Goal: Information Seeking & Learning: Check status

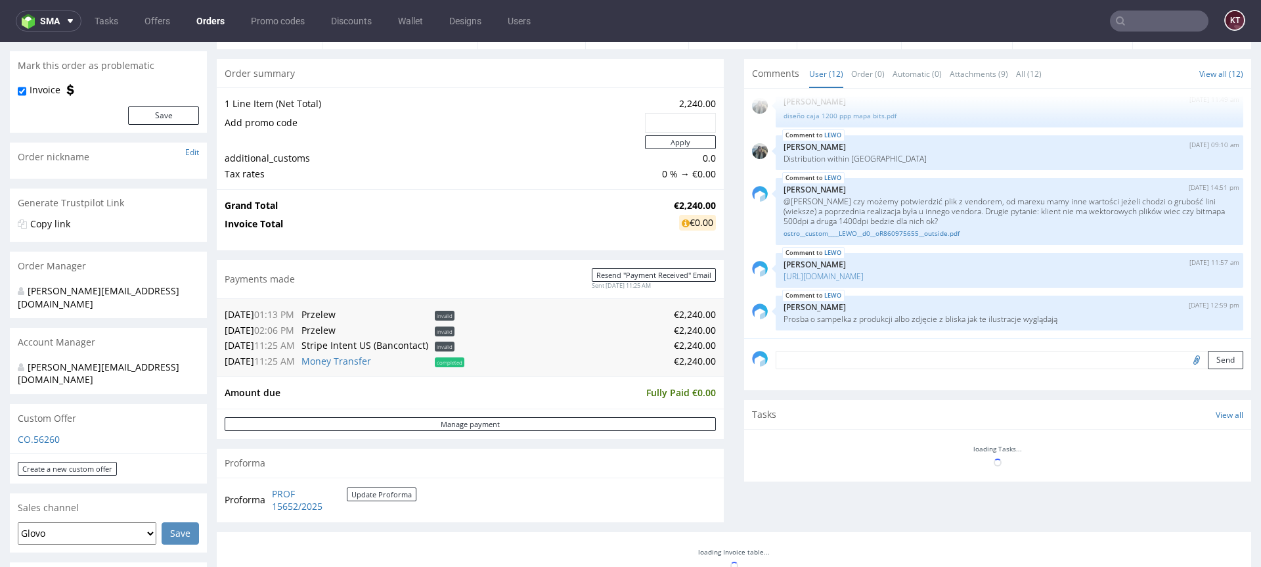
scroll to position [382, 0]
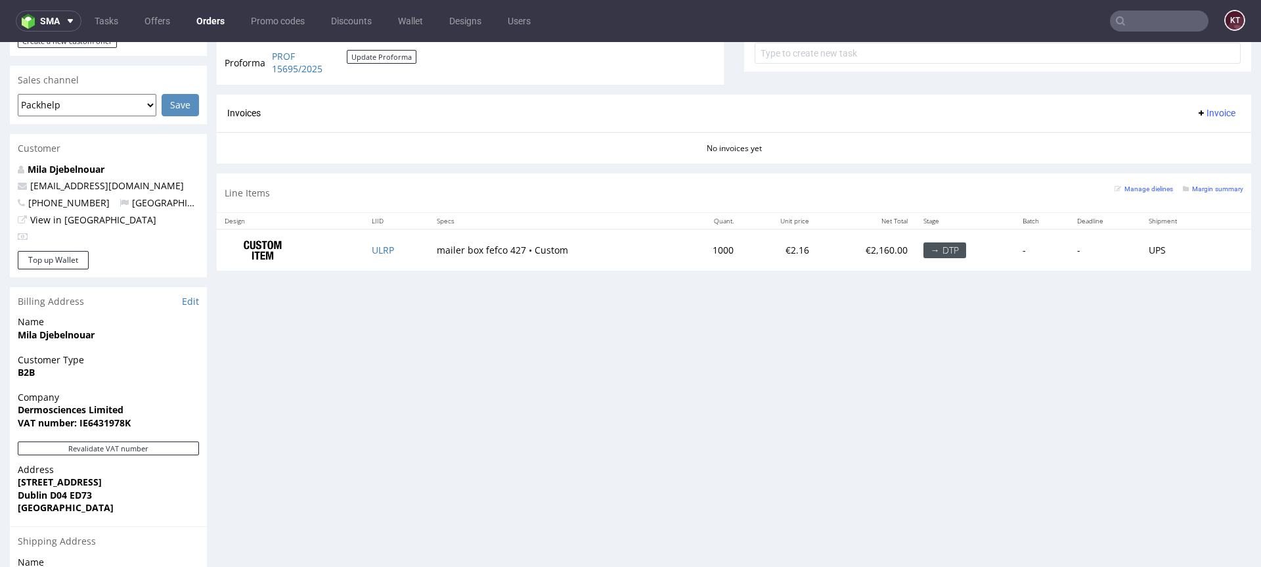
scroll to position [540, 0]
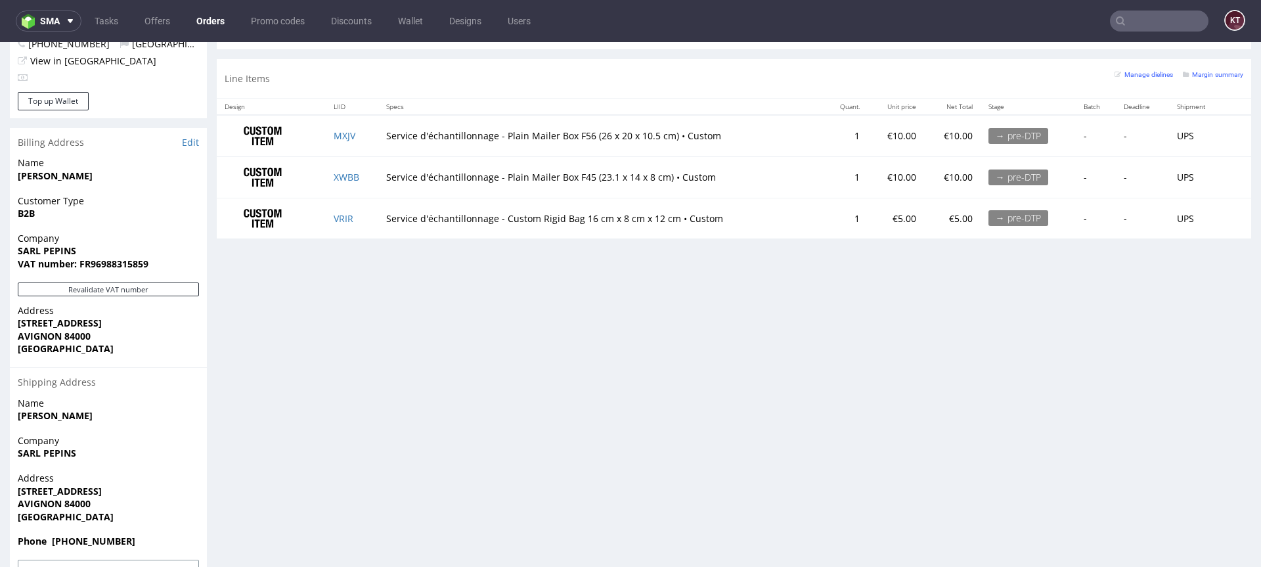
scroll to position [705, 0]
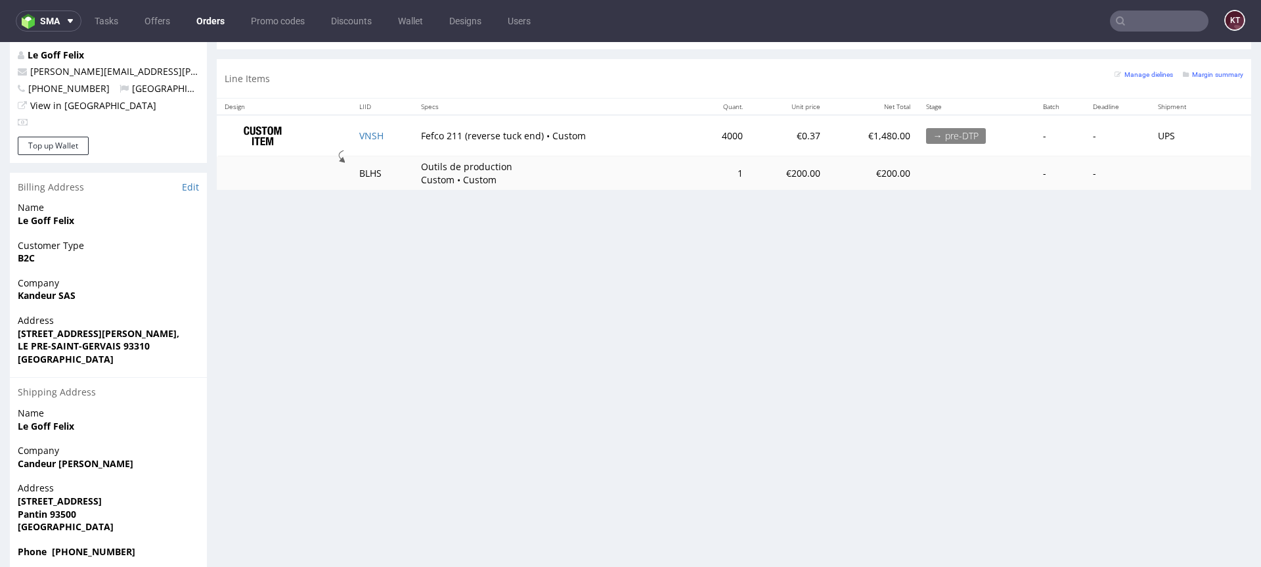
scroll to position [650, 0]
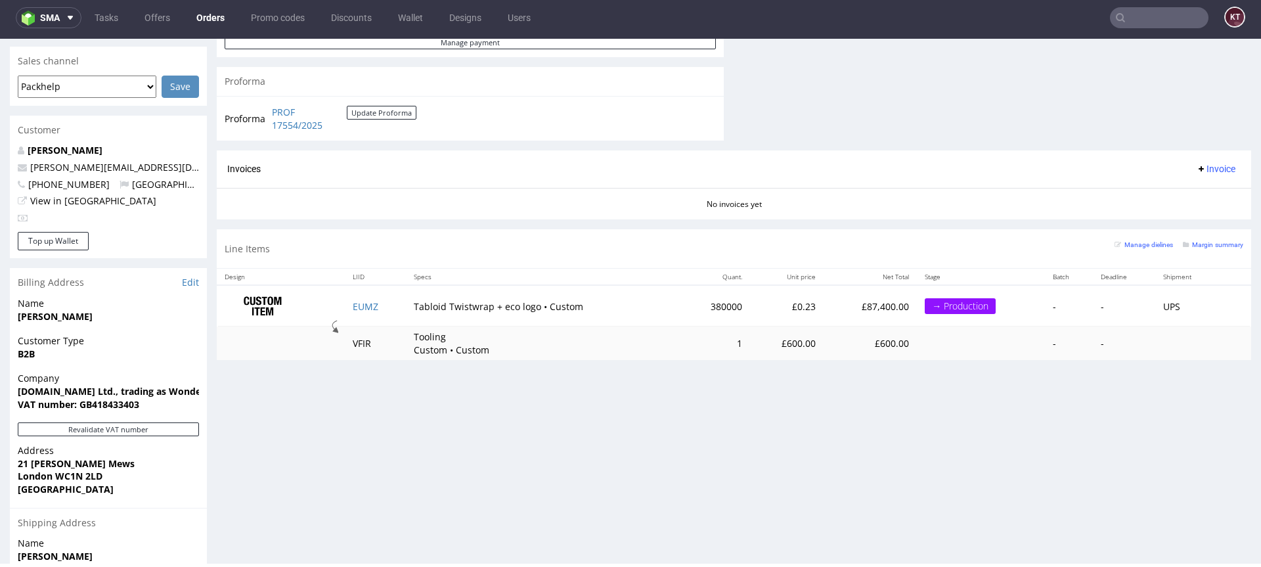
scroll to position [448, 0]
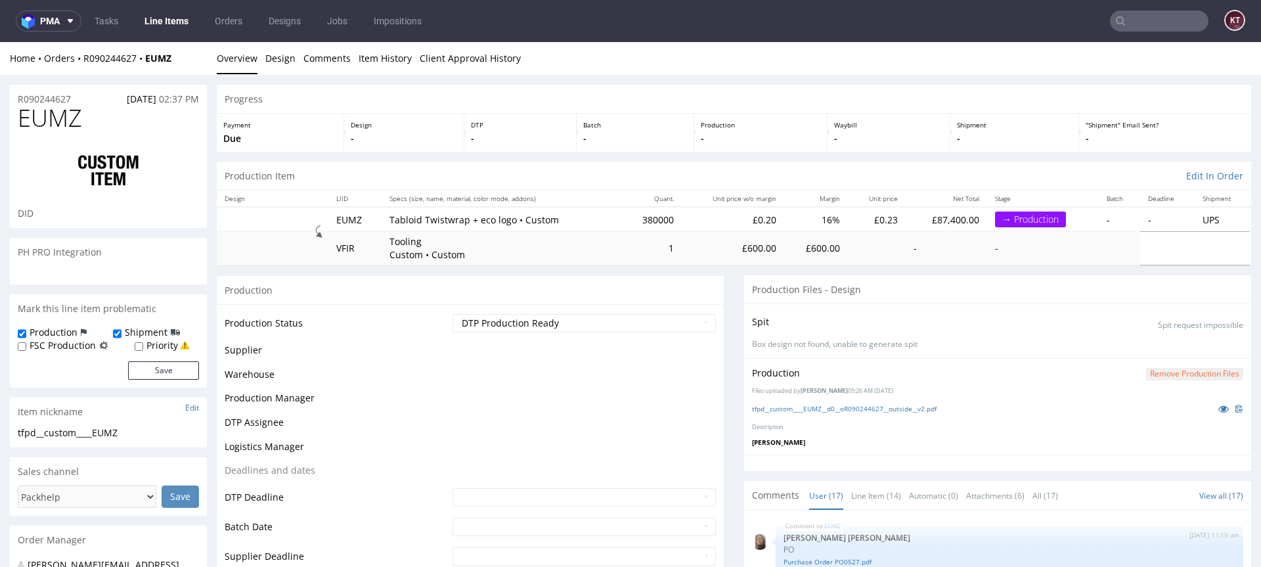
scroll to position [680, 0]
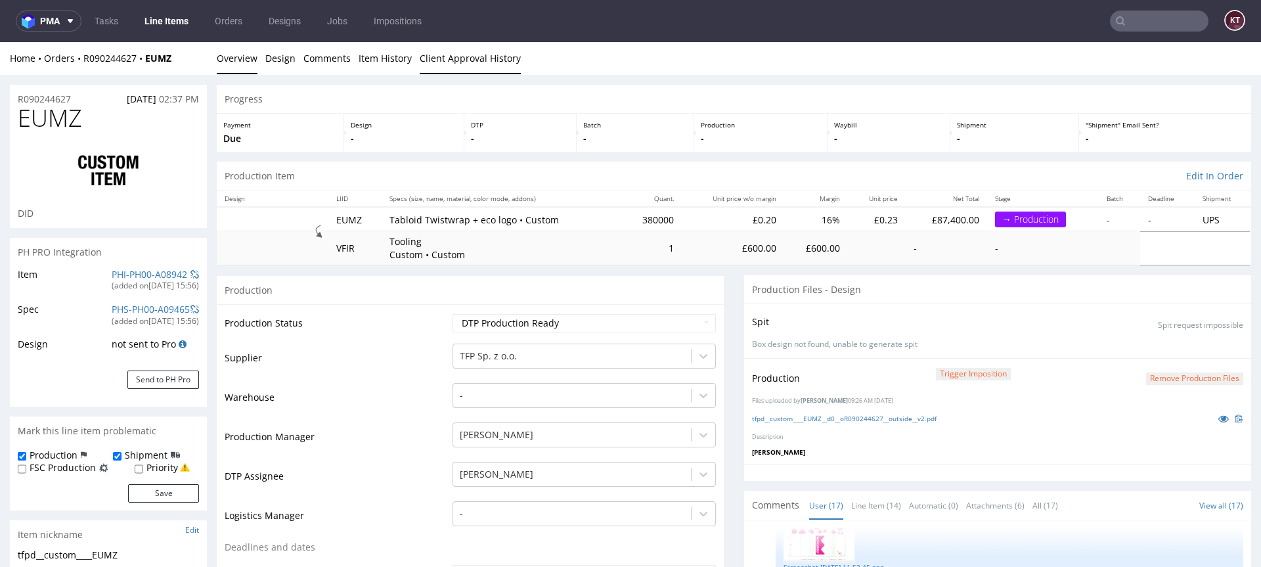
click at [456, 66] on link "Client Approval History" at bounding box center [470, 58] width 101 height 32
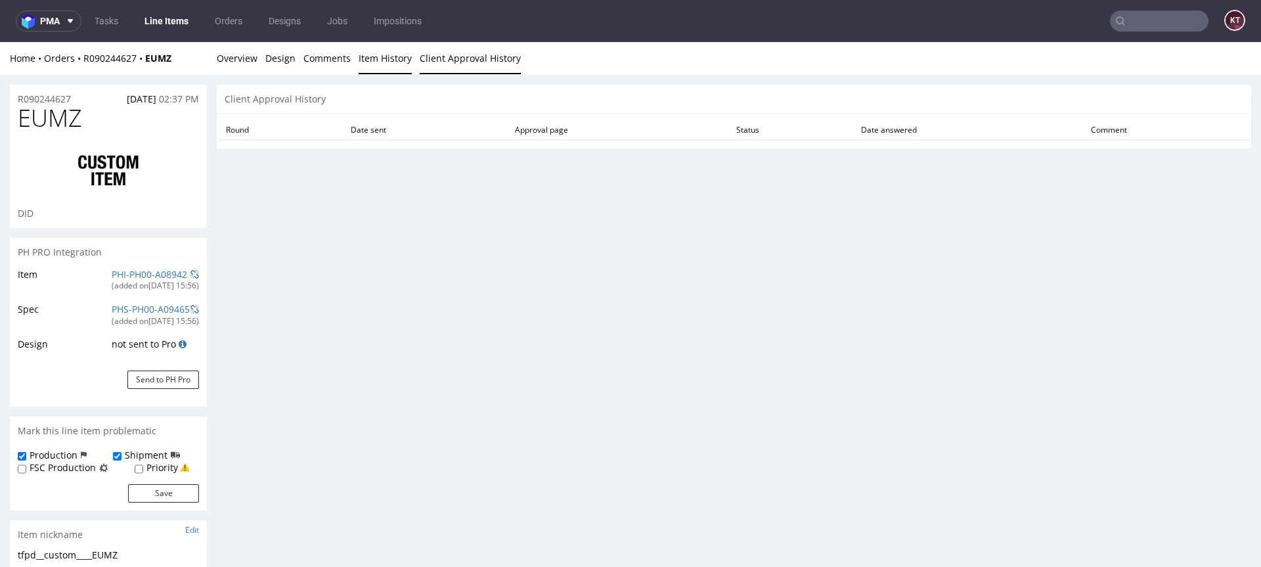
click at [387, 66] on link "Item History" at bounding box center [385, 58] width 53 height 32
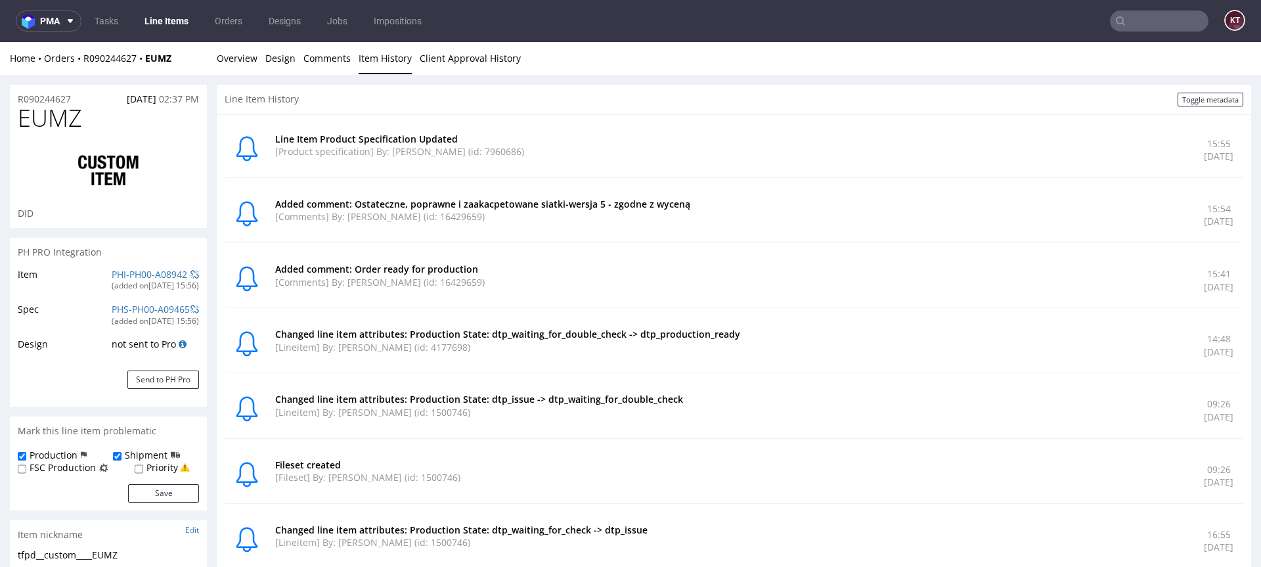
click at [722, 157] on p "[Product specification] By: Klaudia Wiśniewska (id: 7960686)" at bounding box center [731, 151] width 913 height 13
click at [914, 159] on div "Line Item Product Specification Updated [Product specification] By: Klaudia Wiś…" at bounding box center [731, 150] width 913 height 35
click at [617, 297] on div "Added comment: Order ready for production [Comments] By: Marta Kozłowska (id: 1…" at bounding box center [731, 280] width 913 height 35
click at [680, 273] on p "Added comment: Order ready for production" at bounding box center [731, 269] width 913 height 13
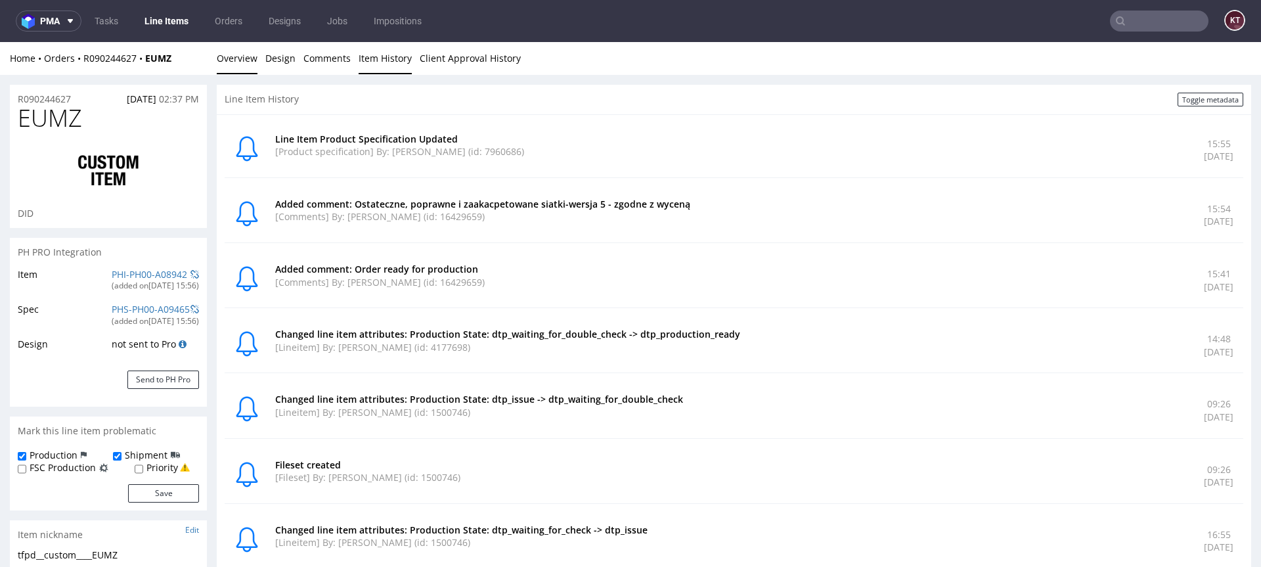
click at [236, 59] on link "Overview" at bounding box center [237, 58] width 41 height 32
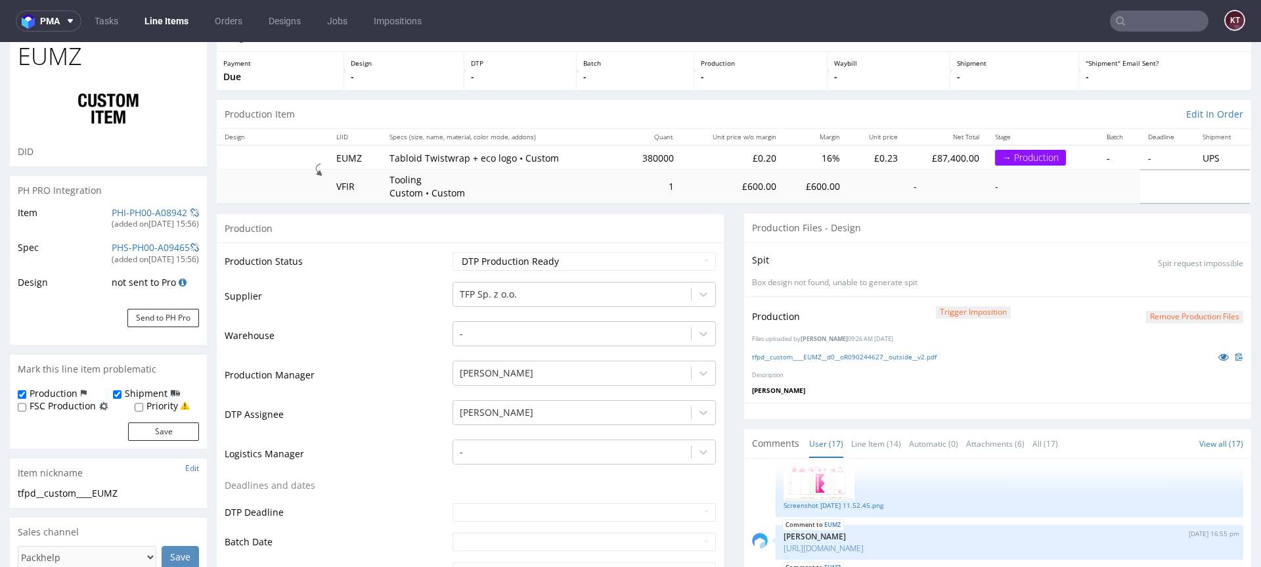
scroll to position [0, 0]
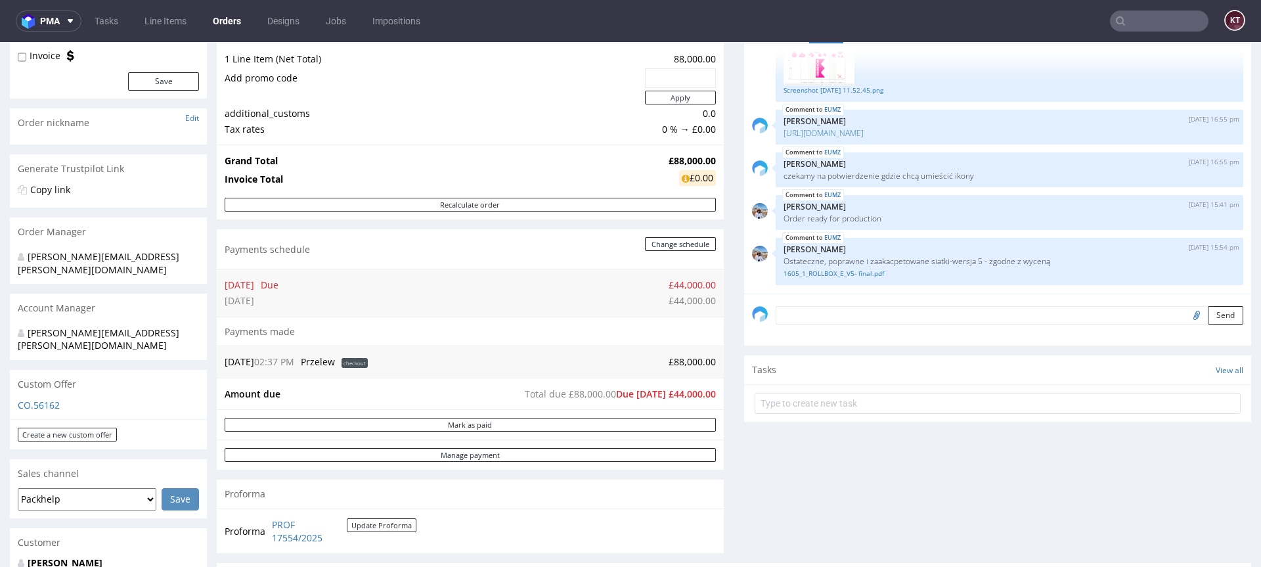
scroll to position [154, 0]
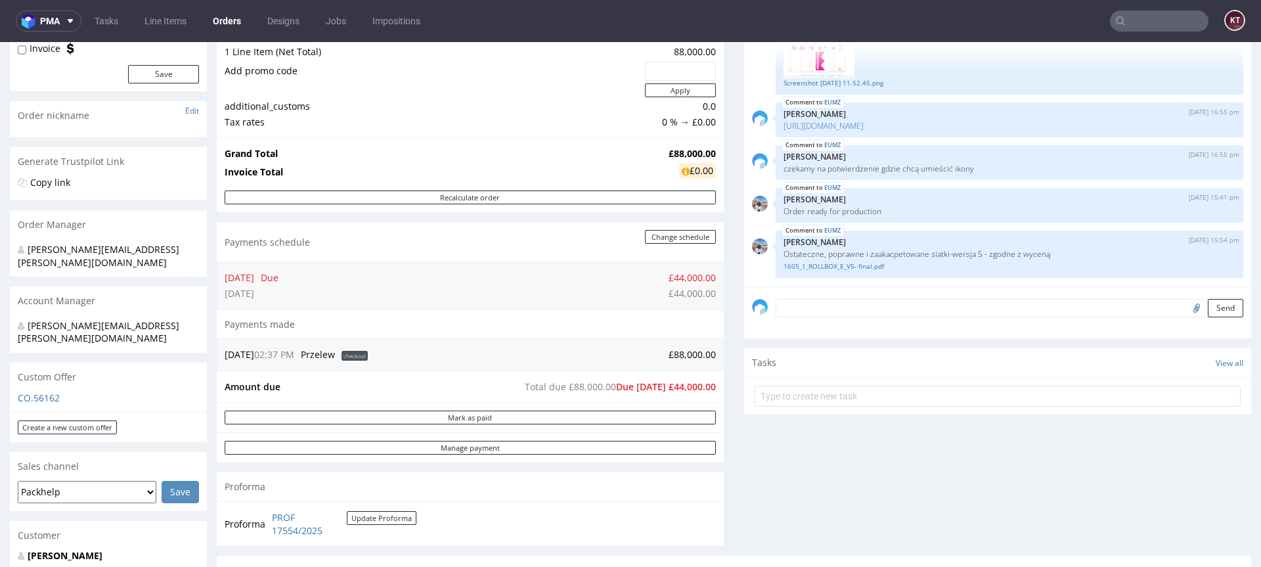
click at [970, 466] on div "Comments User (17) Order (3) Automatic (0) Attachments (6) All (17) View all (1…" at bounding box center [997, 281] width 507 height 548
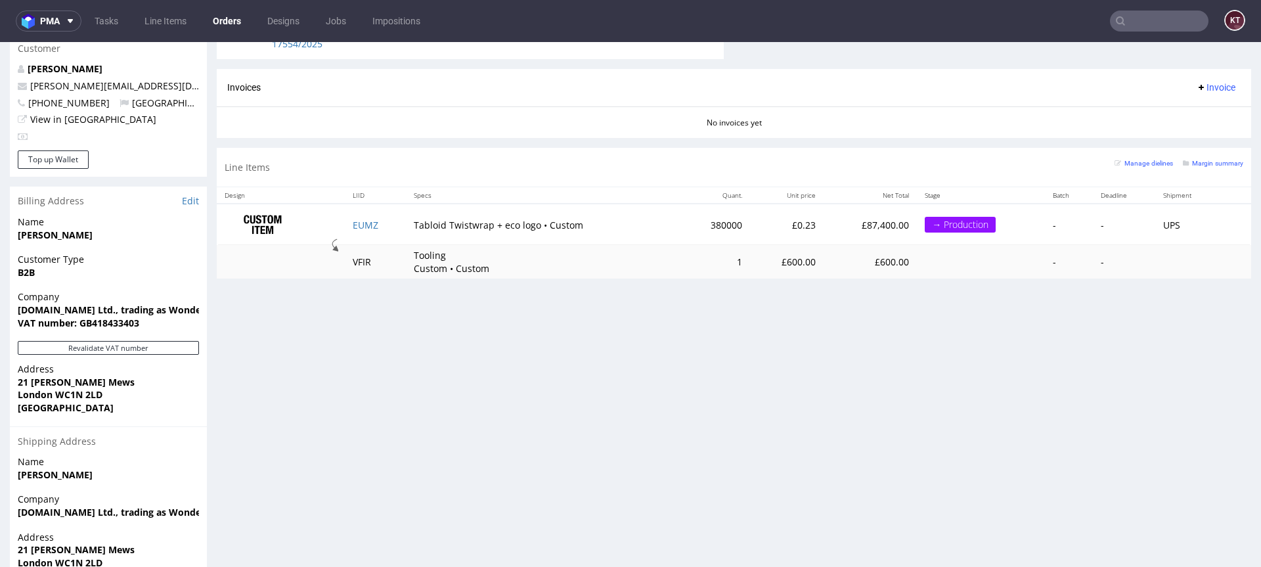
scroll to position [651, 0]
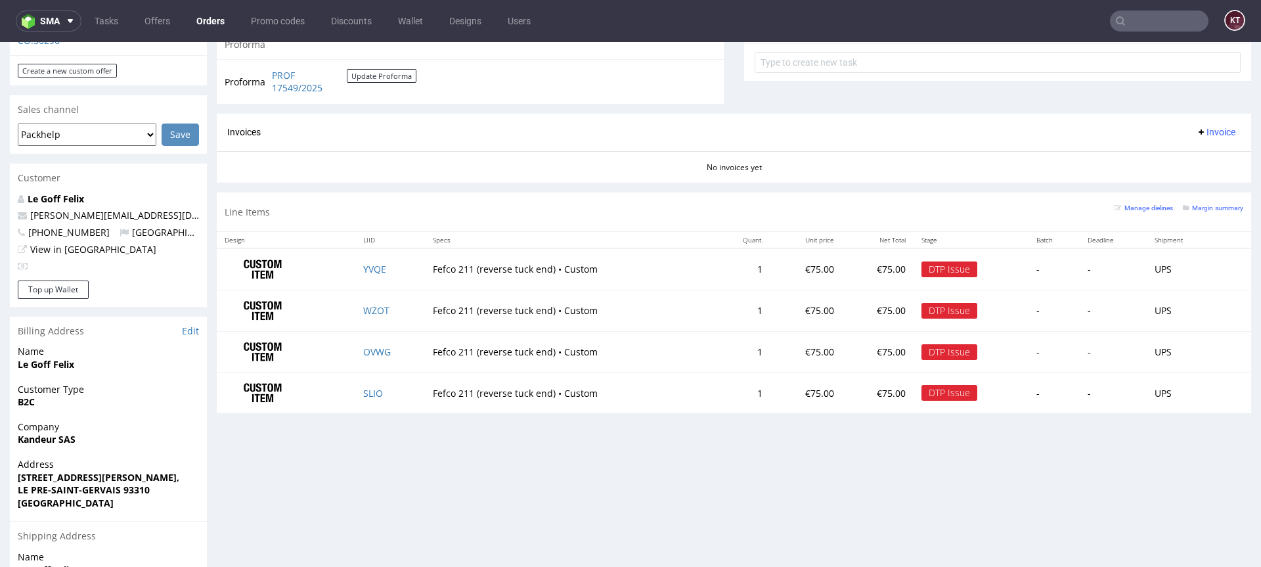
scroll to position [501, 0]
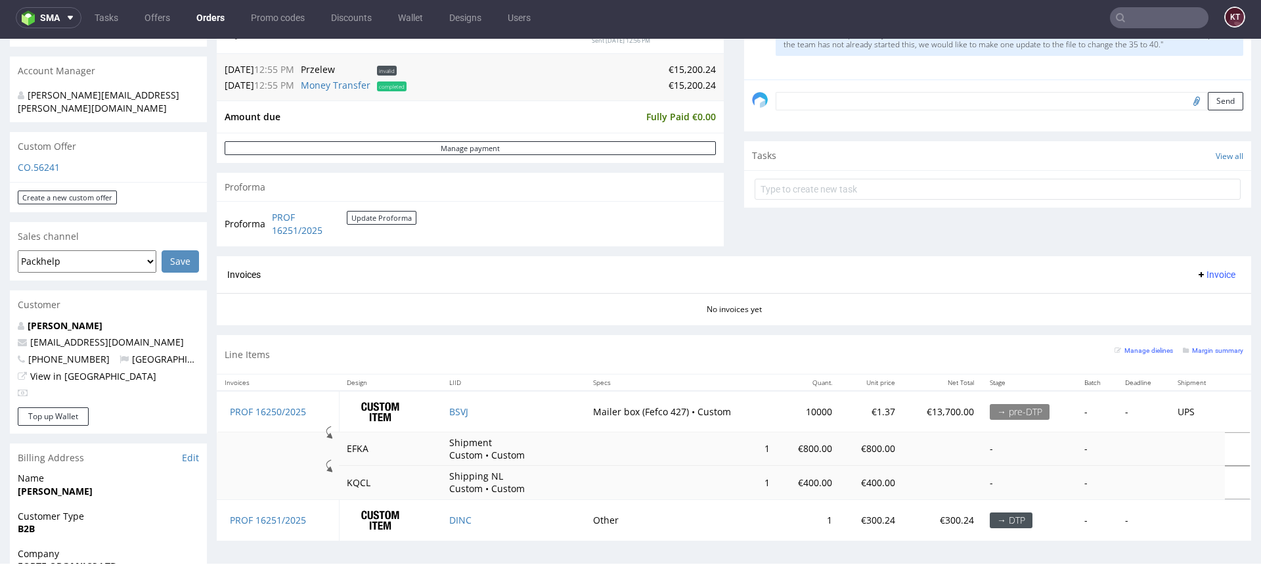
scroll to position [285, 0]
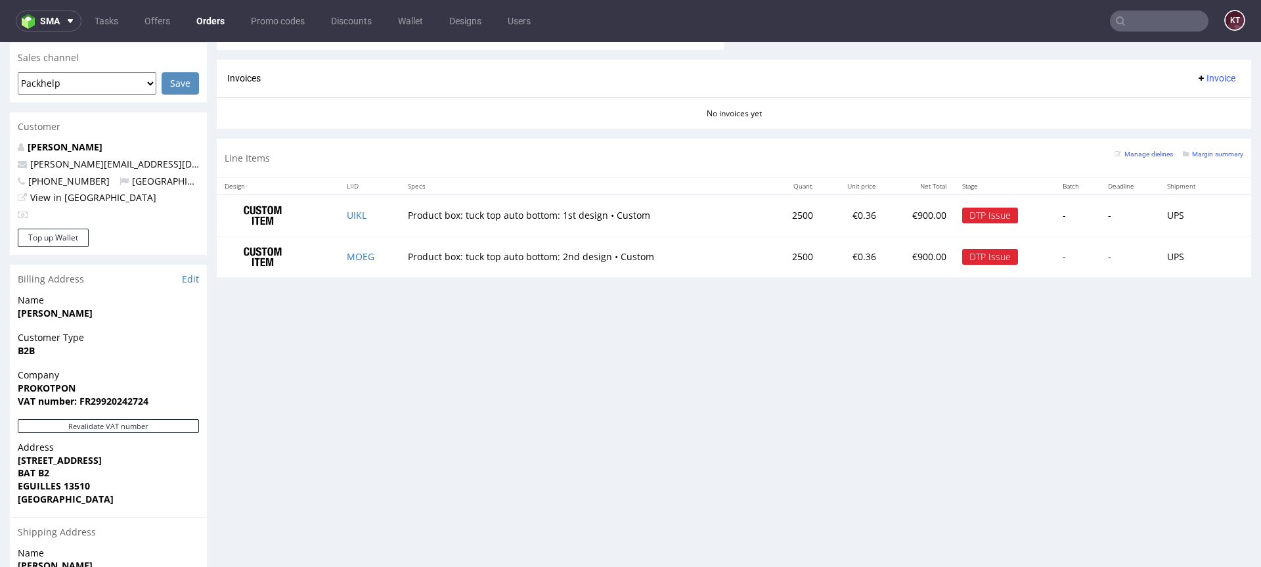
scroll to position [568, 0]
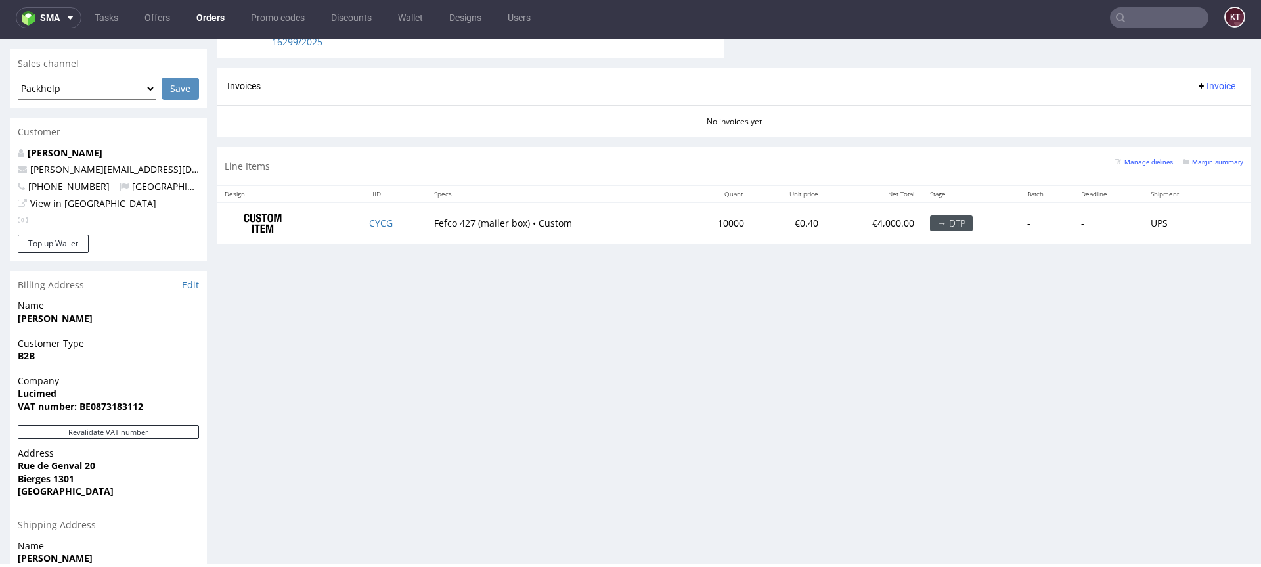
scroll to position [638, 0]
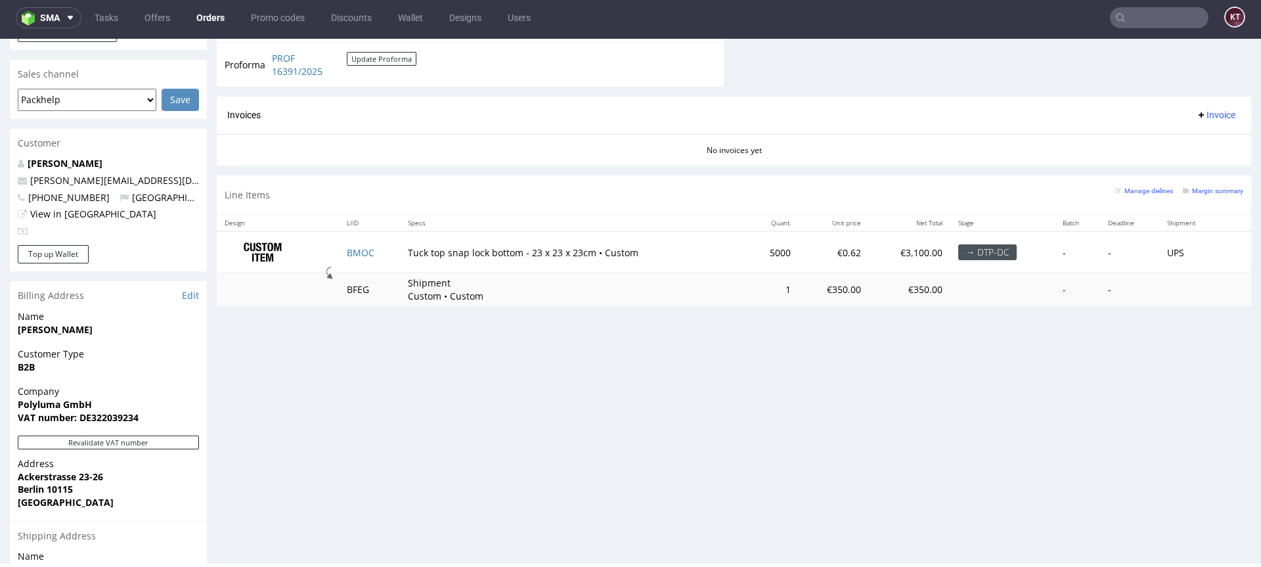
scroll to position [550, 0]
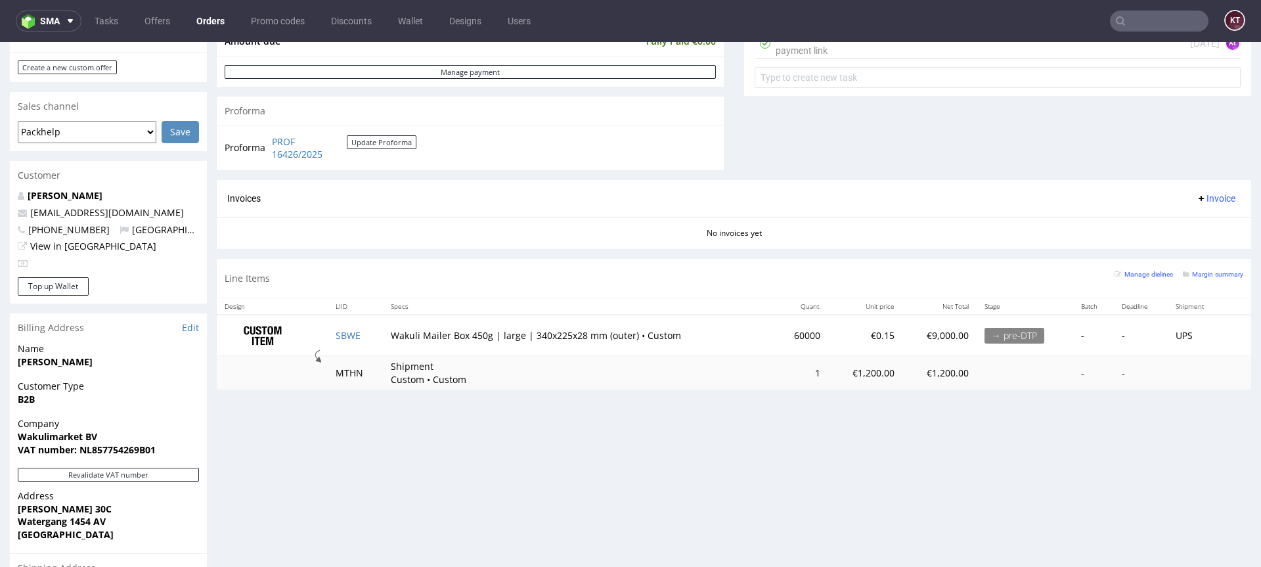
scroll to position [515, 0]
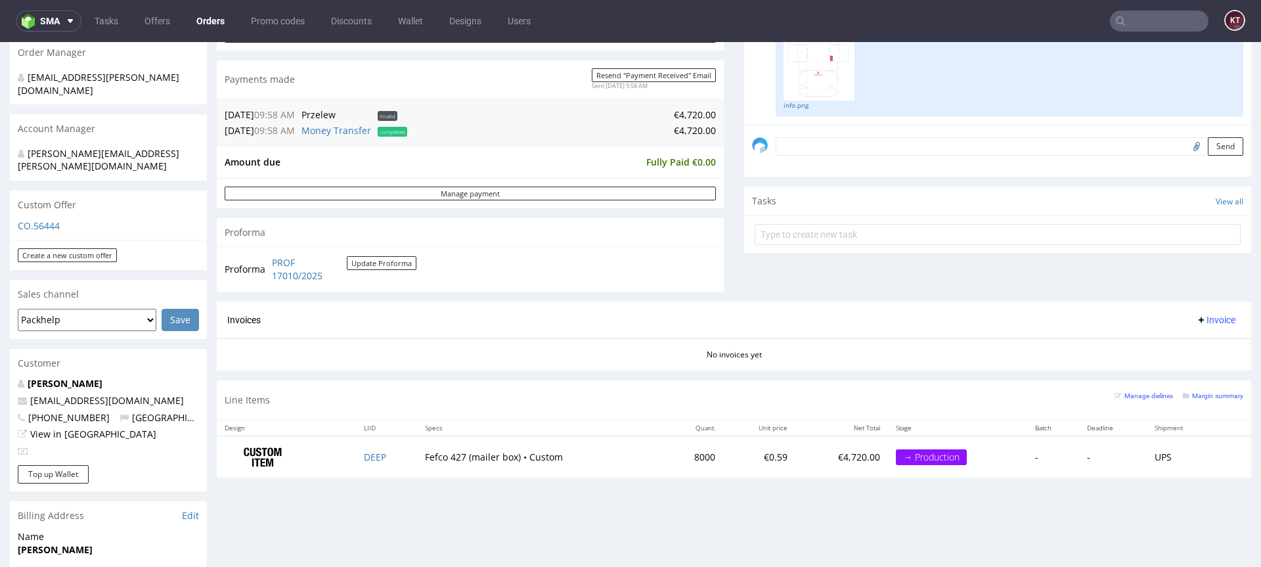
scroll to position [364, 0]
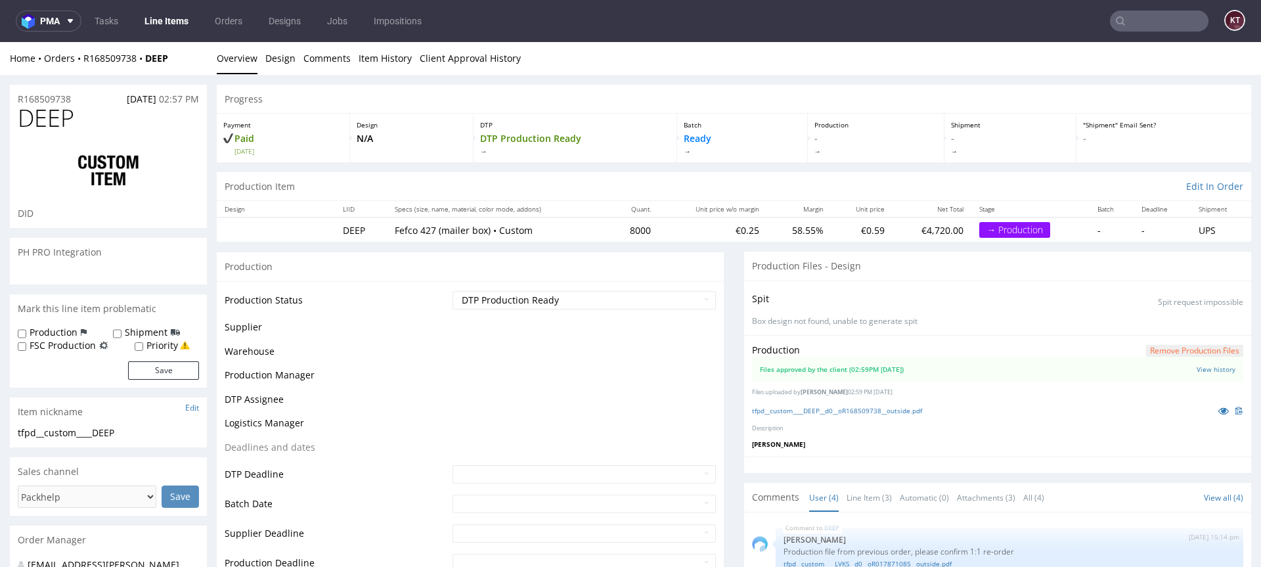
scroll to position [33, 0]
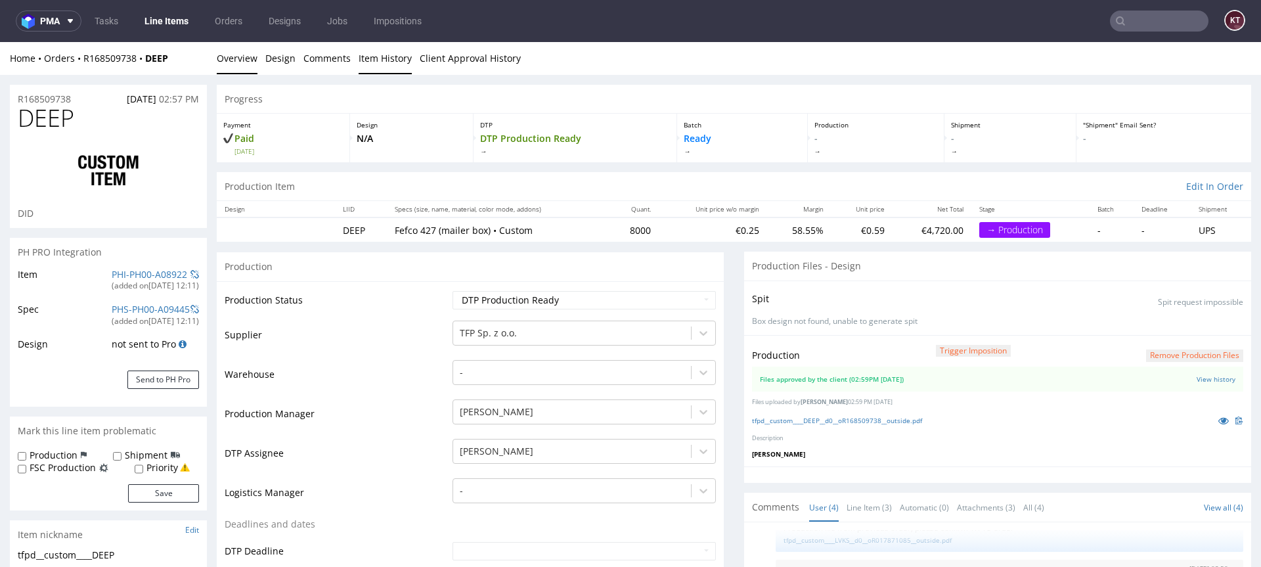
click at [374, 62] on link "Item History" at bounding box center [385, 58] width 53 height 32
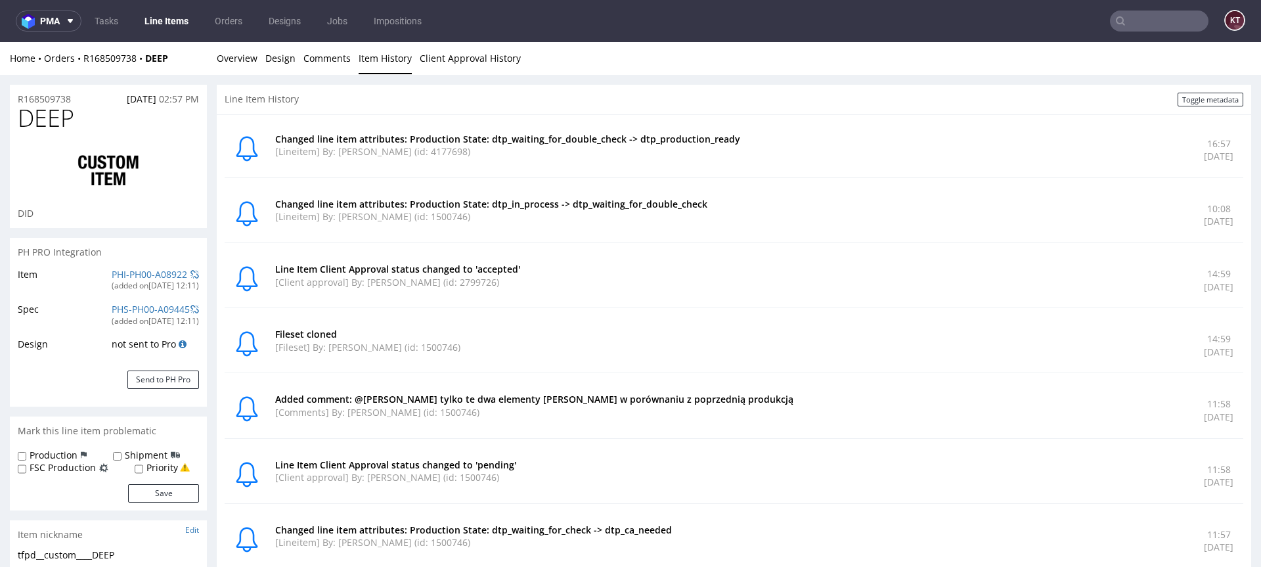
click at [687, 156] on p "[Lineitem] By: Krystian Gaza (id: 4177698)" at bounding box center [731, 151] width 913 height 13
click at [767, 156] on p "[Lineitem] By: Krystian Gaza (id: 4177698)" at bounding box center [731, 151] width 913 height 13
click at [230, 58] on link "Overview" at bounding box center [237, 58] width 41 height 32
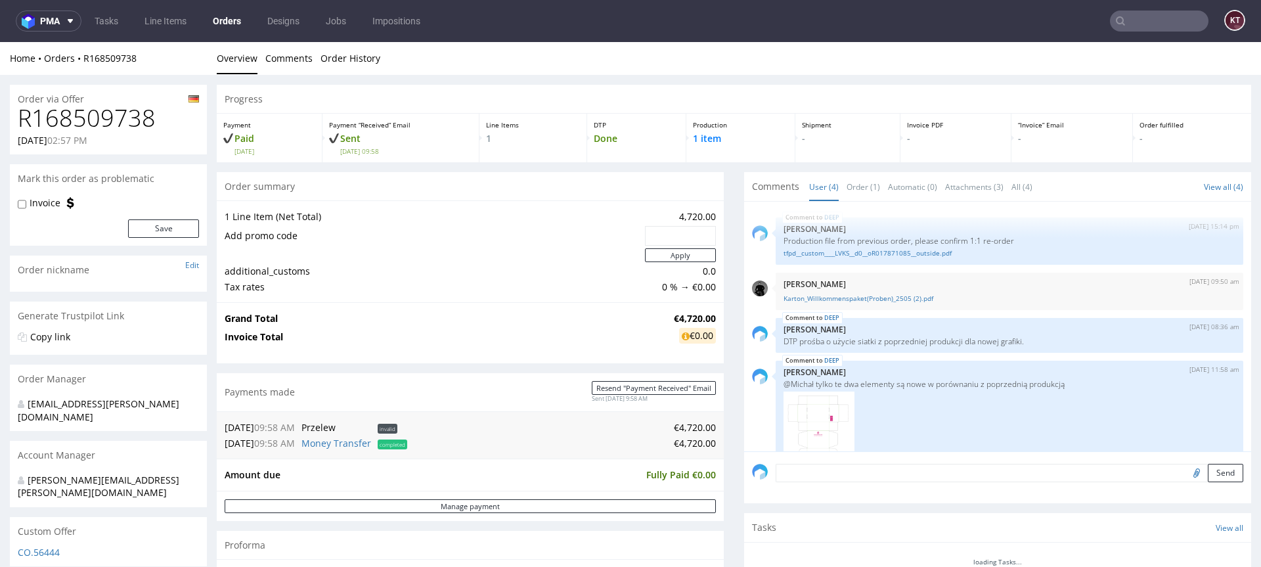
scroll to position [33, 0]
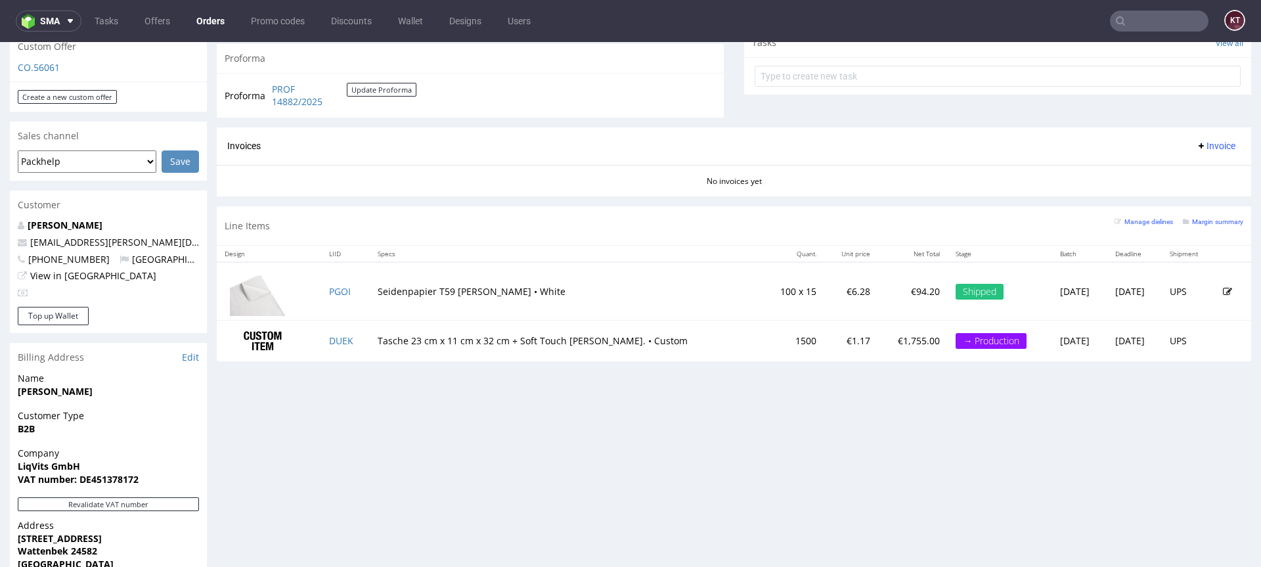
scroll to position [564, 0]
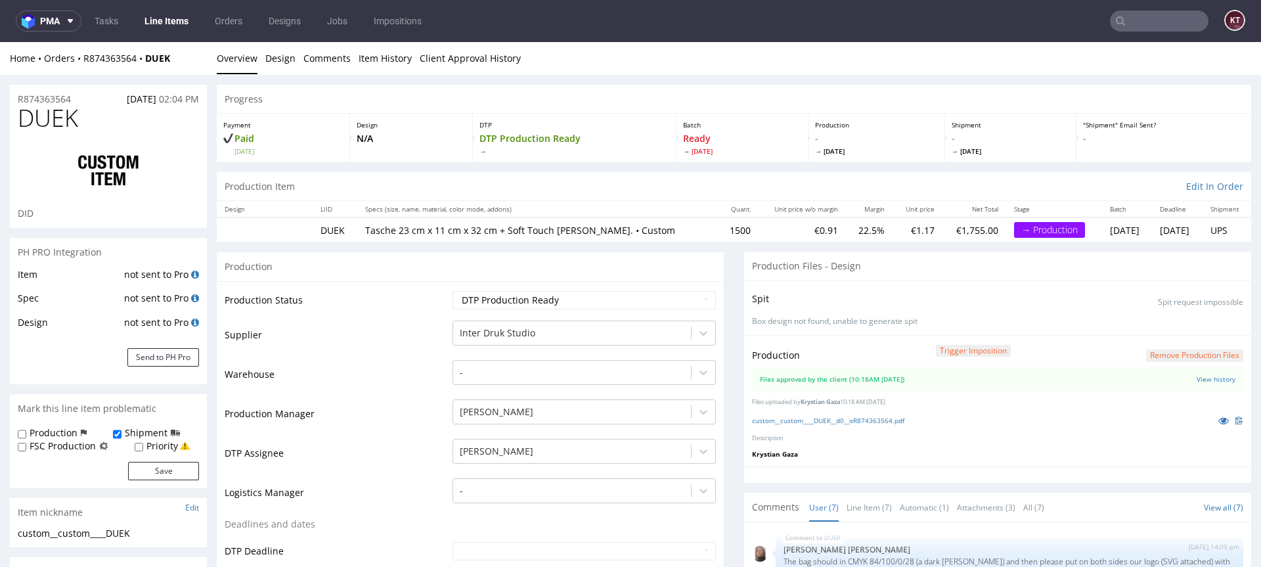
scroll to position [181, 0]
click at [385, 55] on link "Item History" at bounding box center [385, 58] width 53 height 32
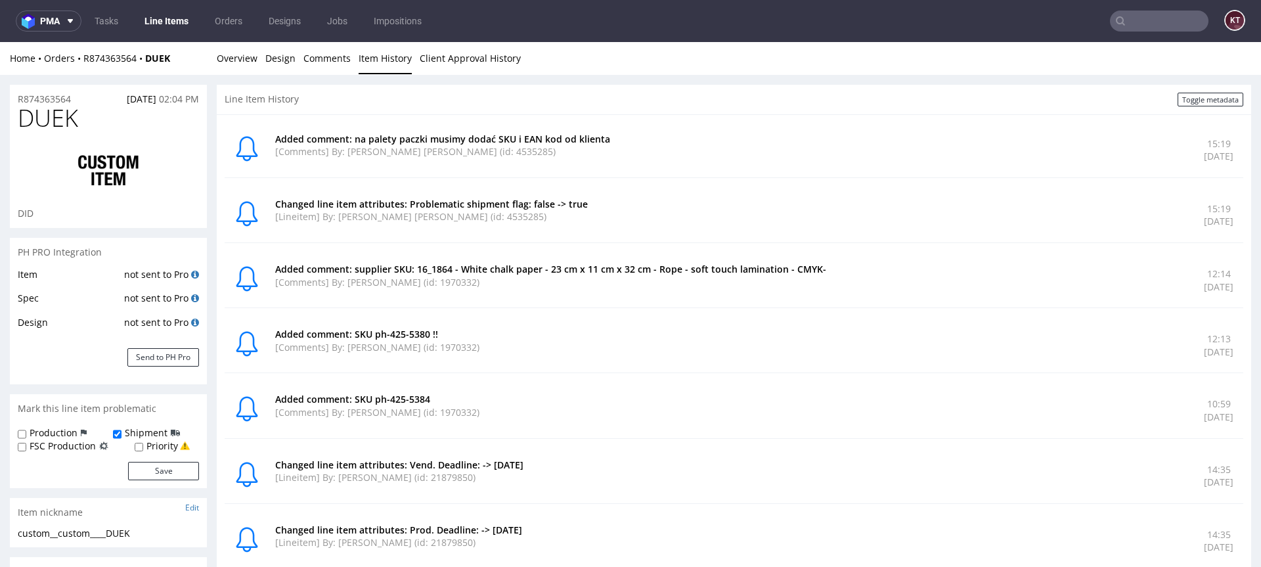
click at [531, 268] on p "Added comment: supplier SKU: 16_1864 - White chalk paper - 23 cm x 11 cm x 32 c…" at bounding box center [731, 269] width 913 height 13
click at [167, 22] on link "Line Items" at bounding box center [167, 21] width 60 height 21
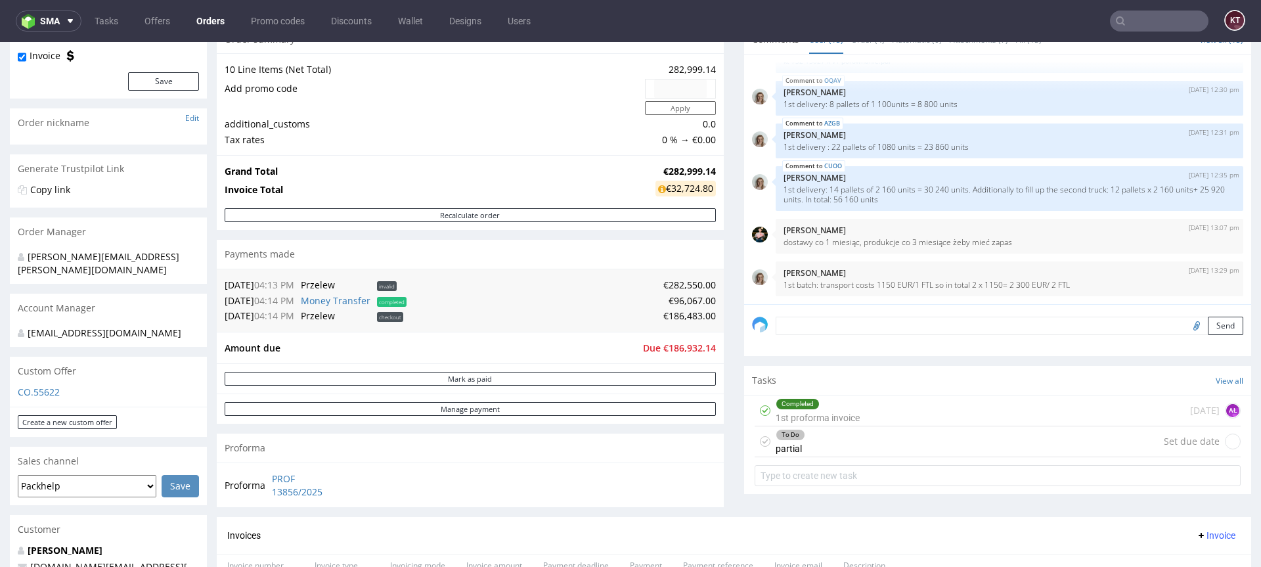
scroll to position [165, 0]
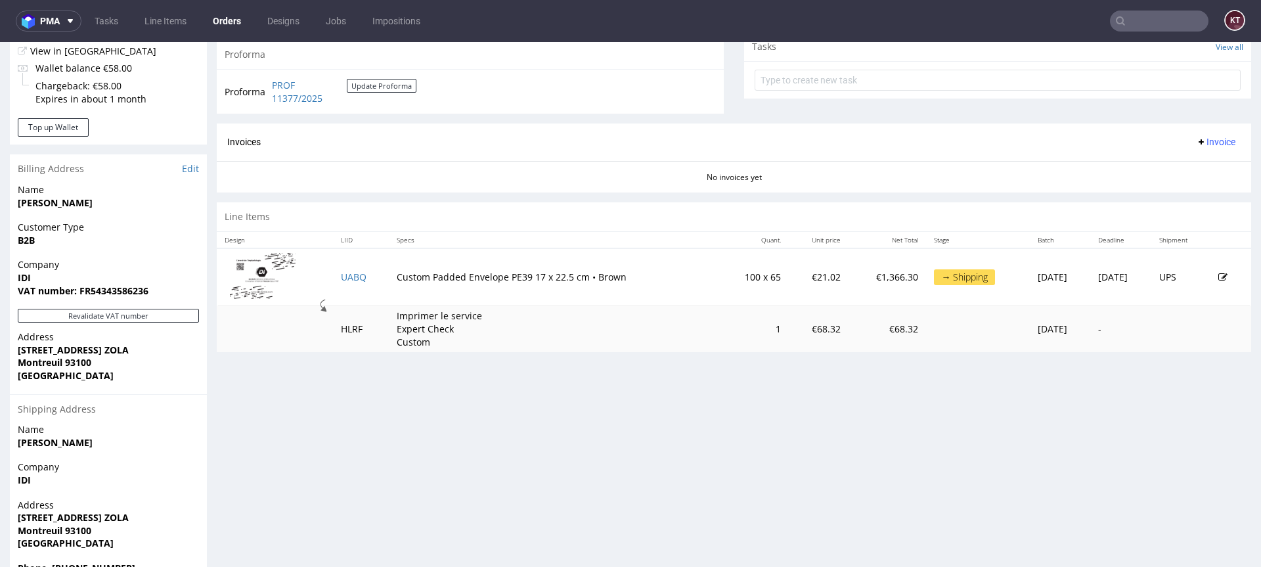
scroll to position [528, 0]
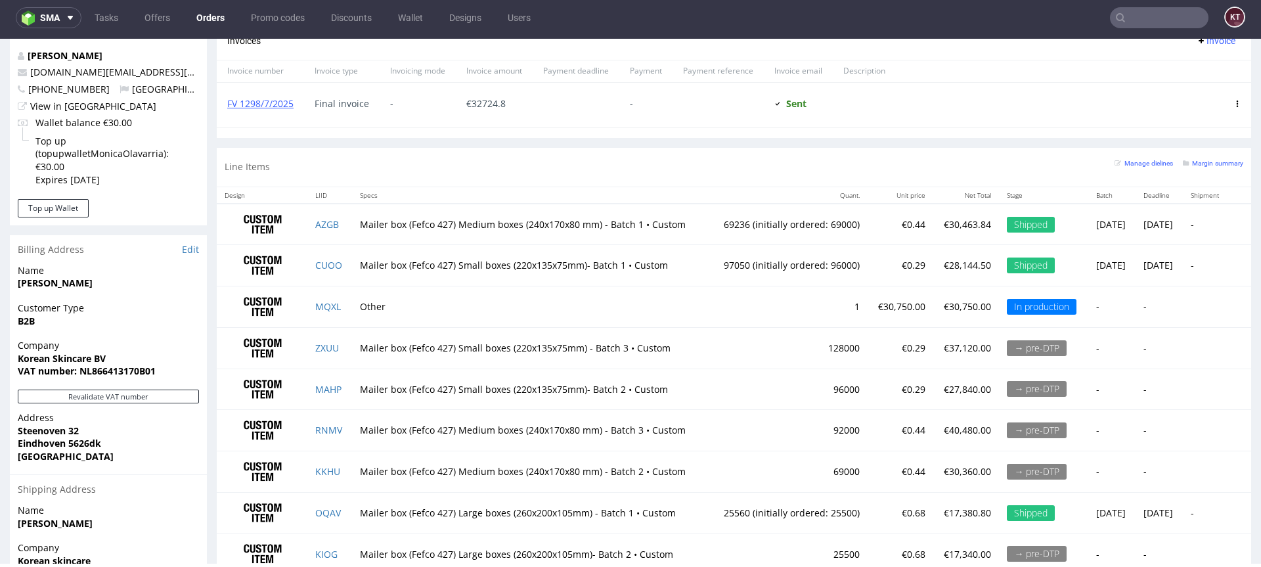
scroll to position [792, 0]
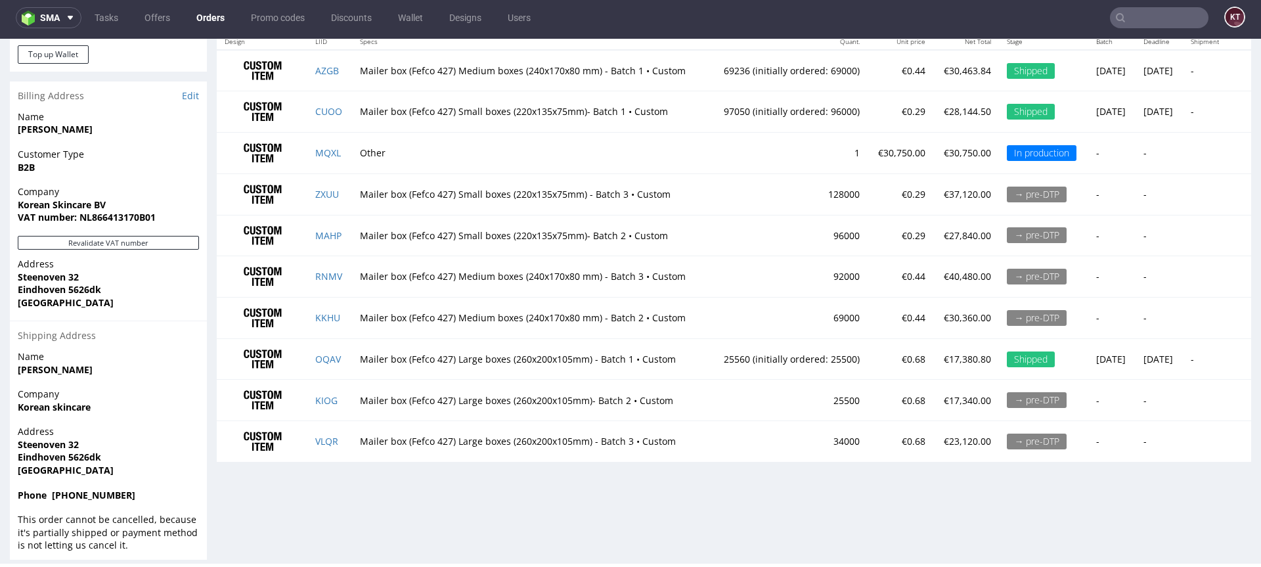
click at [709, 163] on td "1" at bounding box center [788, 153] width 158 height 41
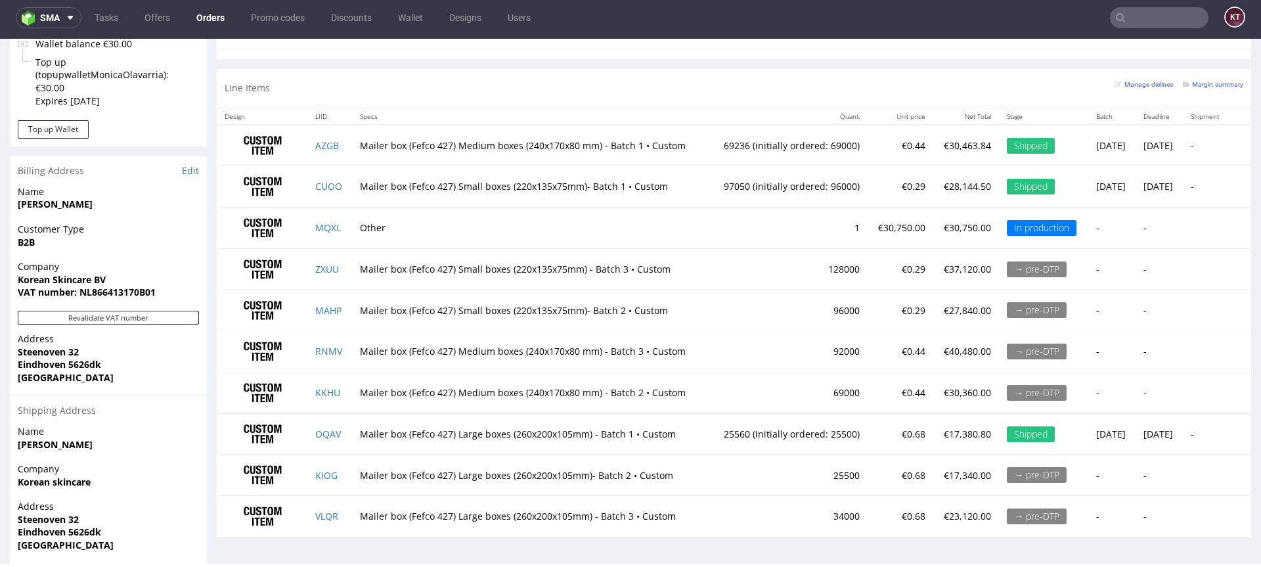
scroll to position [700, 0]
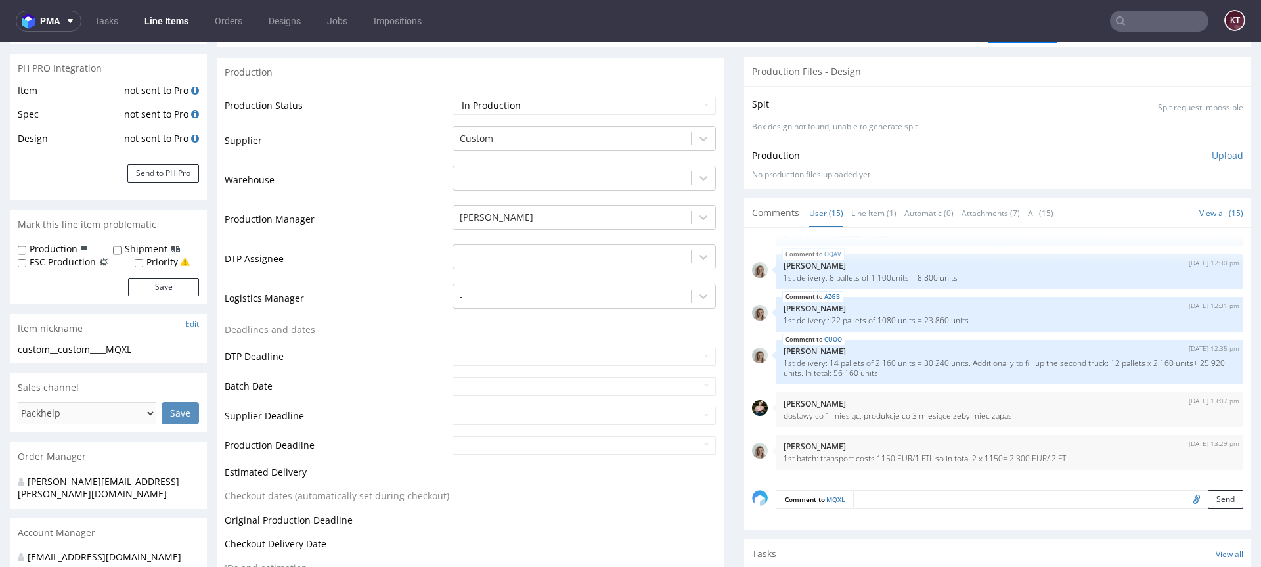
scroll to position [225, 0]
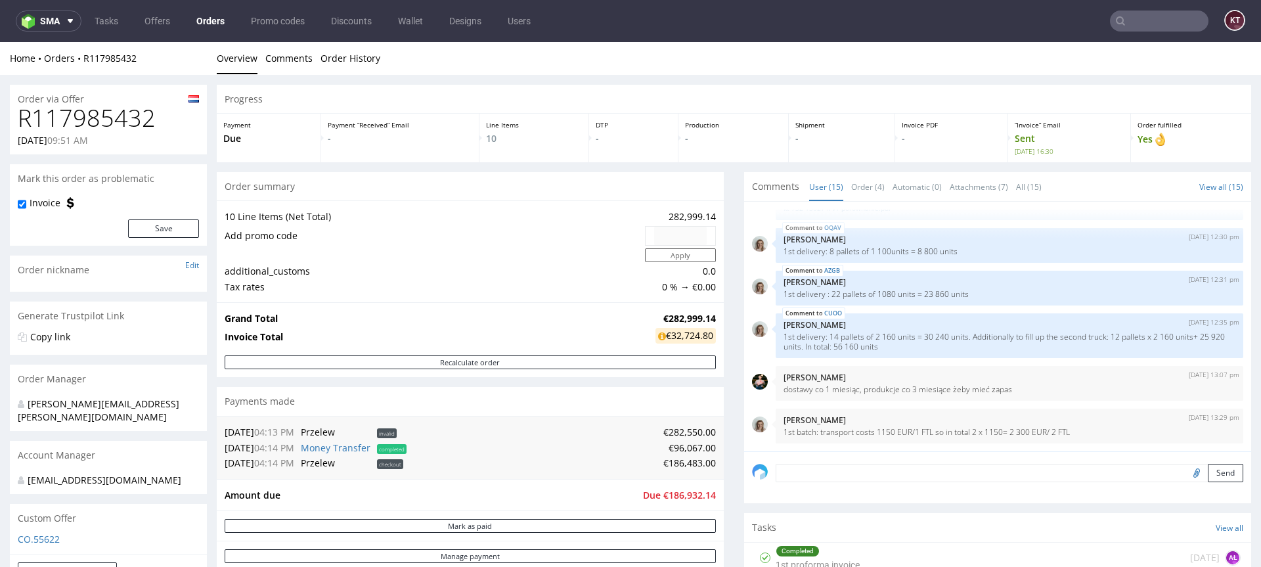
scroll to position [211, 0]
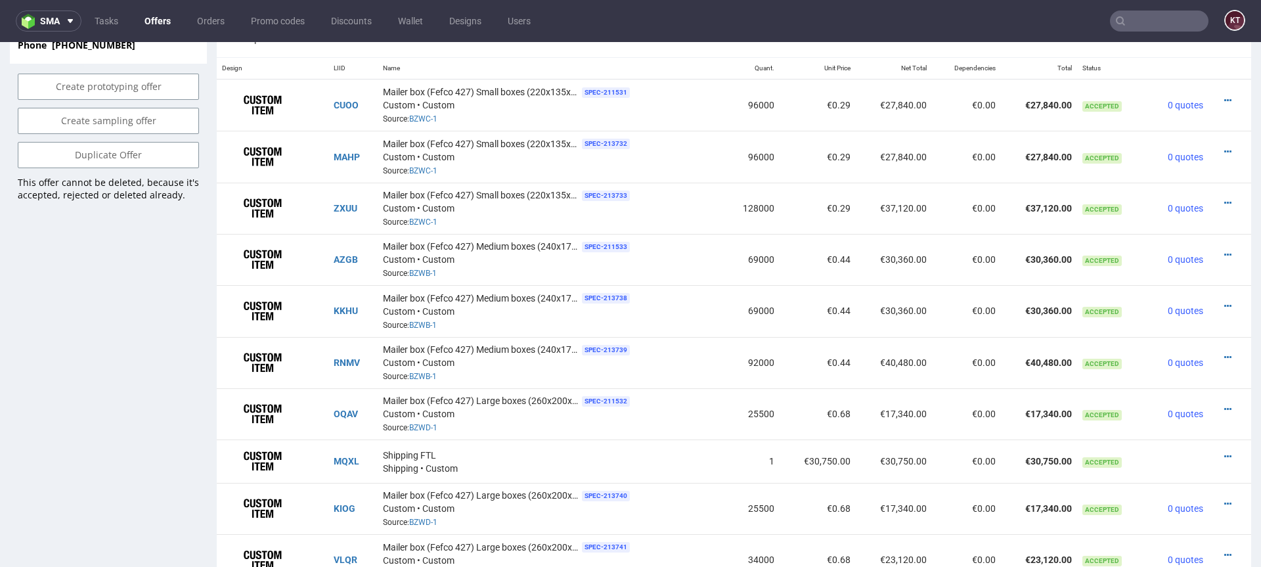
scroll to position [843, 0]
click at [685, 464] on div "Shipping FTL Shipping • Custom" at bounding box center [551, 459] width 336 height 27
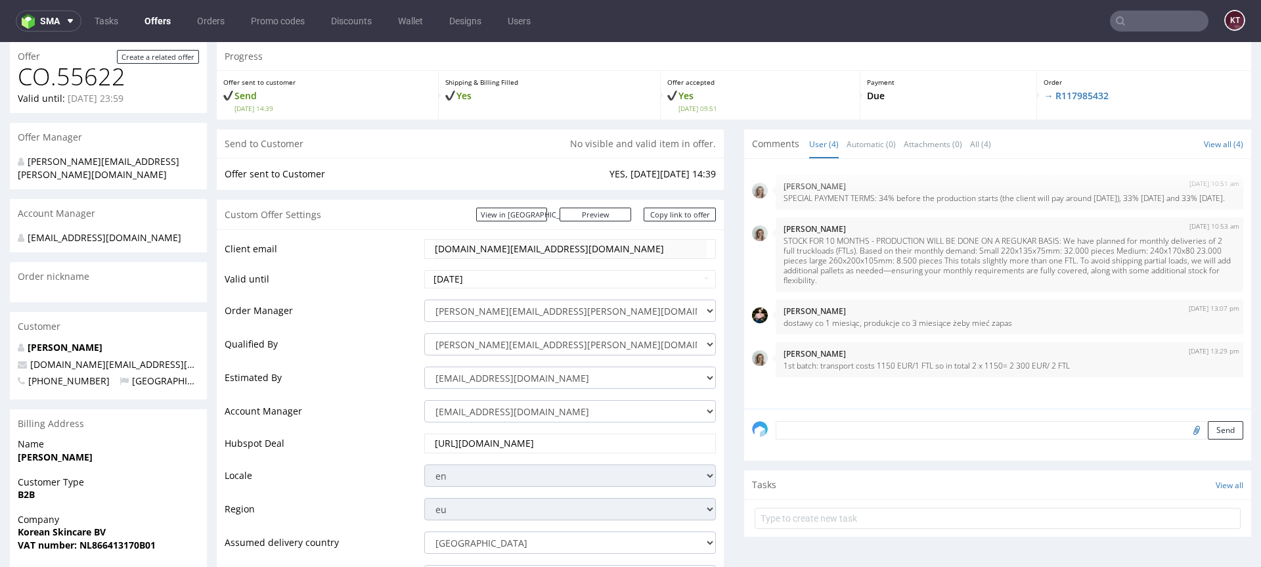
scroll to position [0, 0]
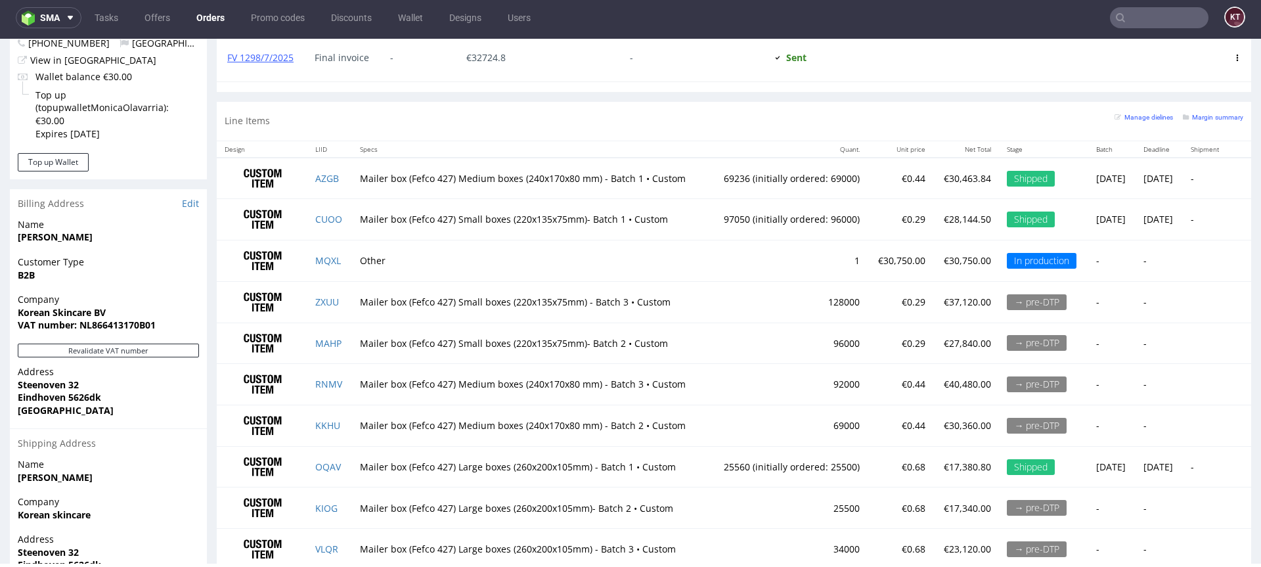
scroll to position [666, 0]
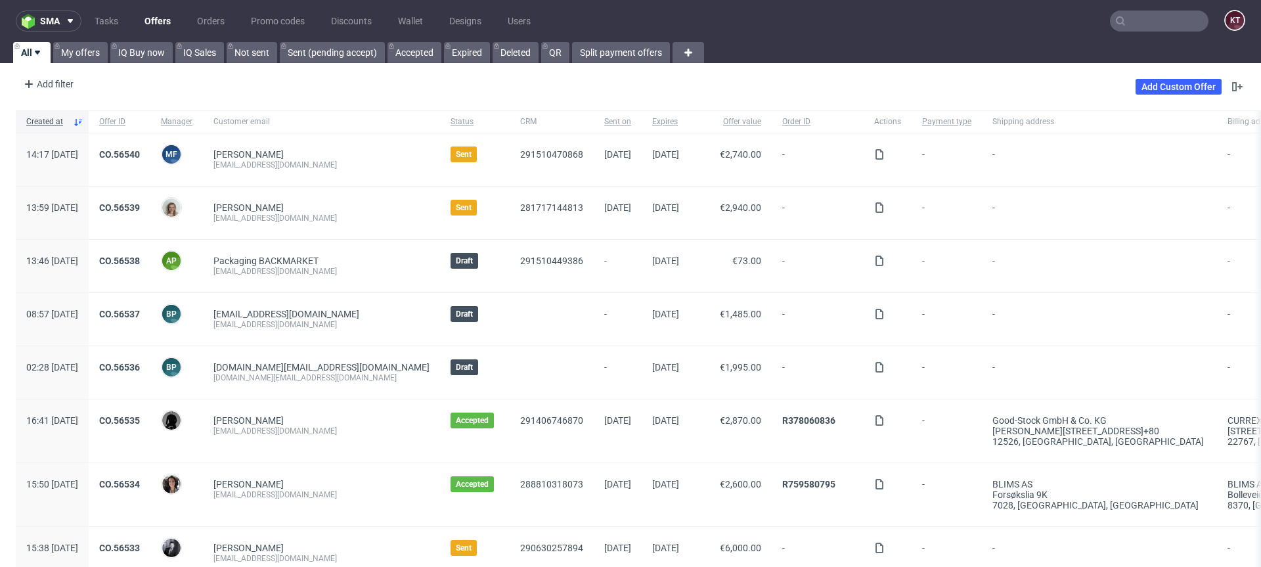
click at [1142, 17] on input "text" at bounding box center [1159, 21] width 99 height 21
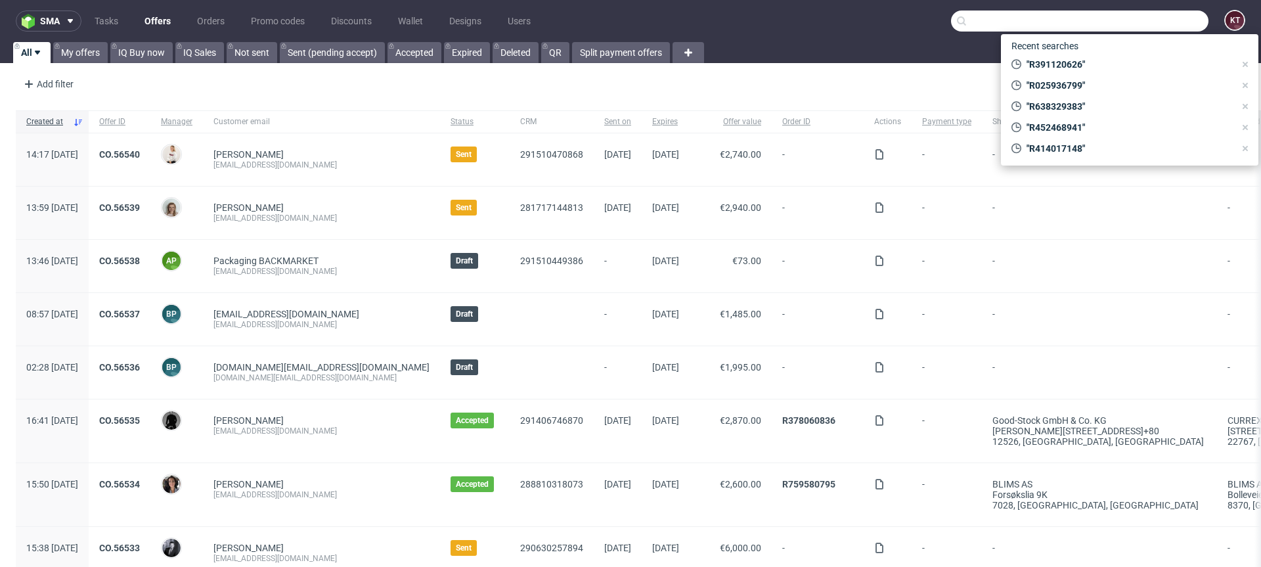
paste input "R028609249"
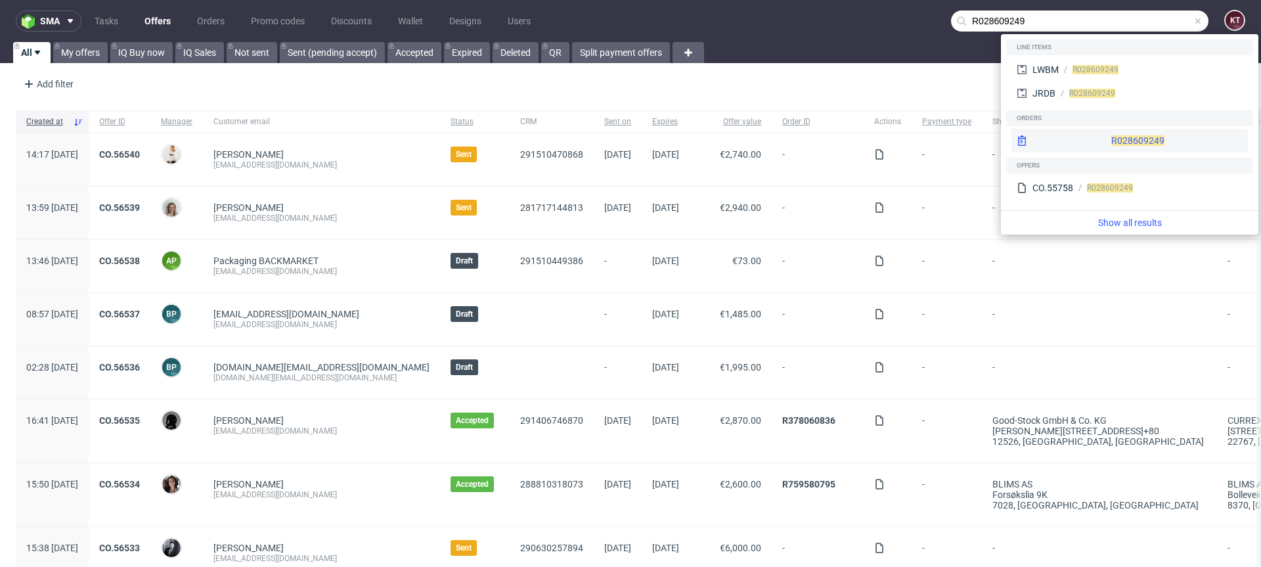
type input "R028609249"
click at [1111, 145] on span "R028609249" at bounding box center [1137, 140] width 53 height 11
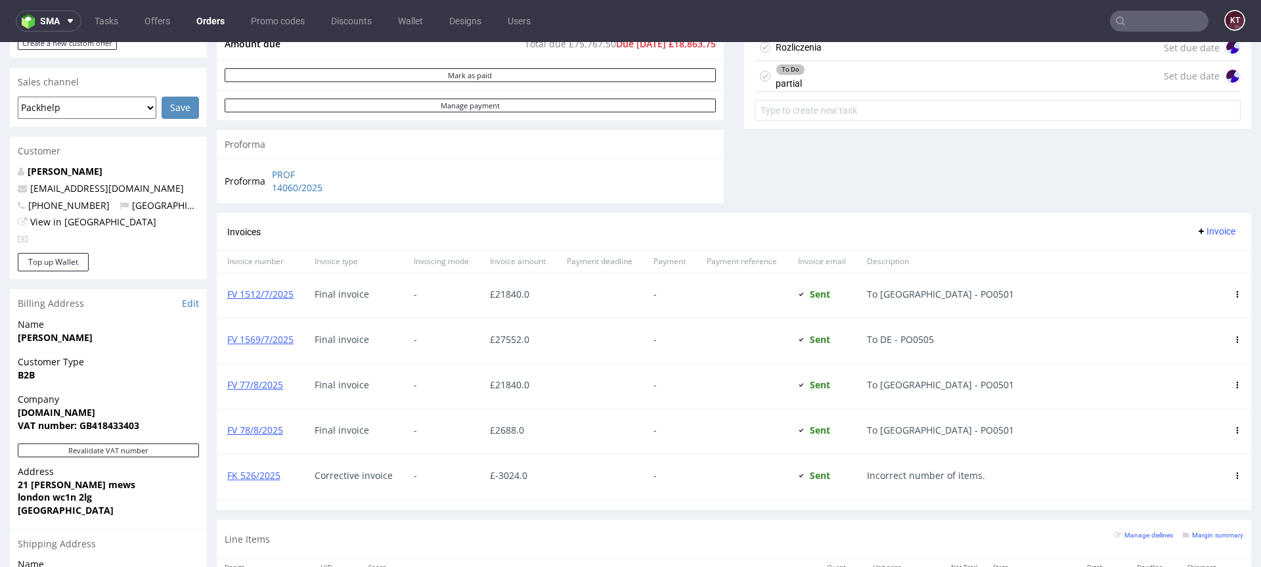
scroll to position [708, 0]
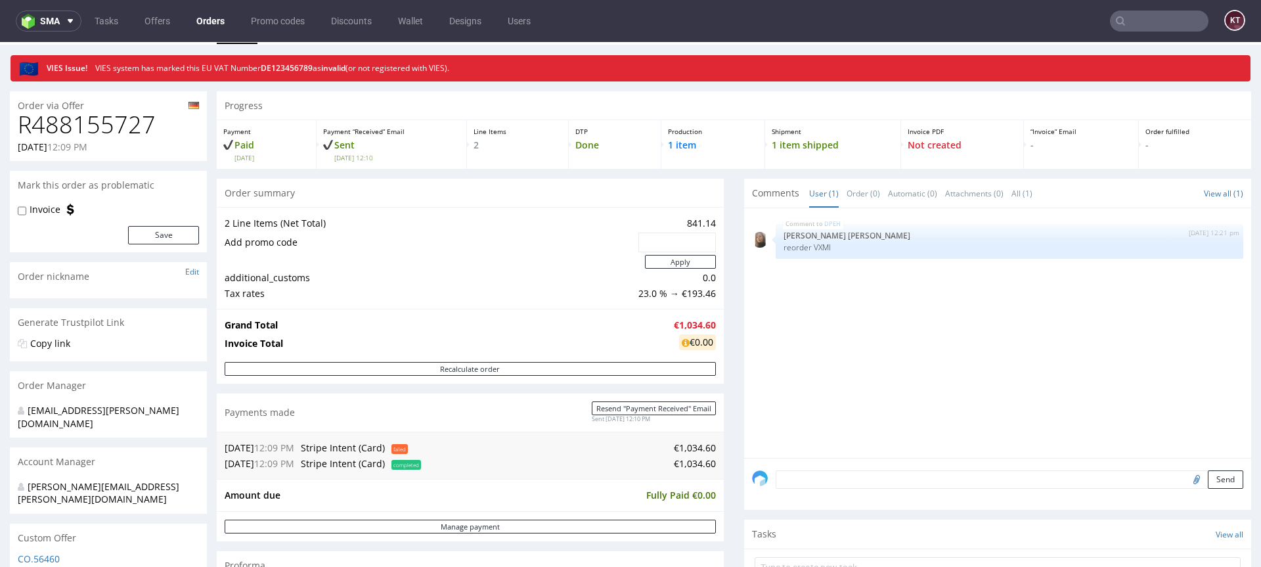
scroll to position [30, 0]
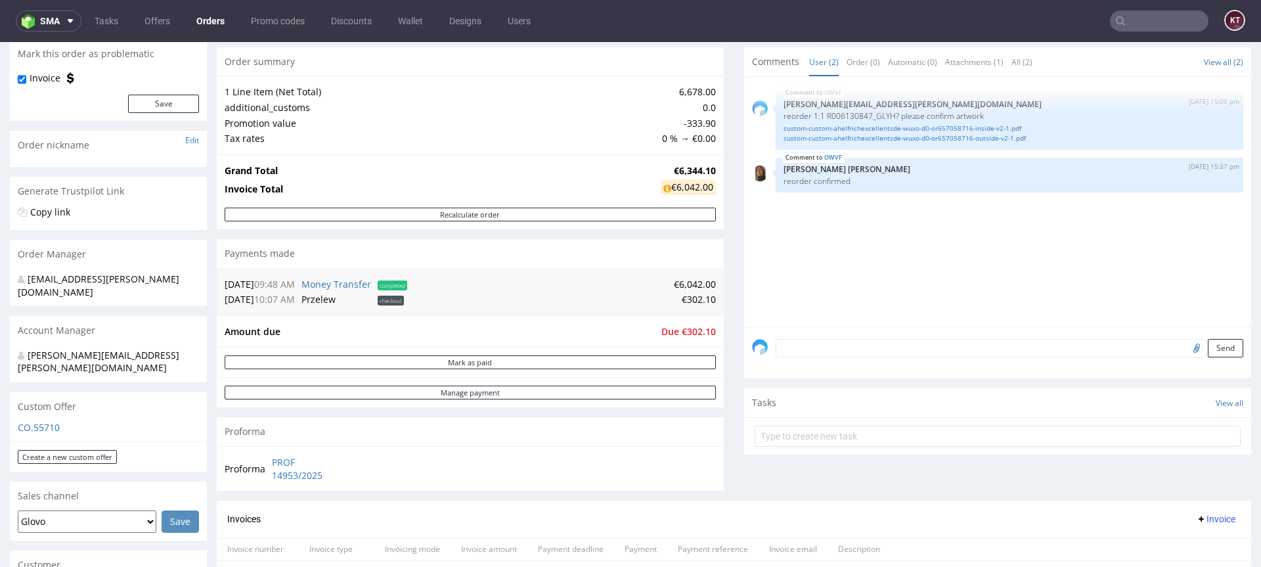
scroll to position [122, 0]
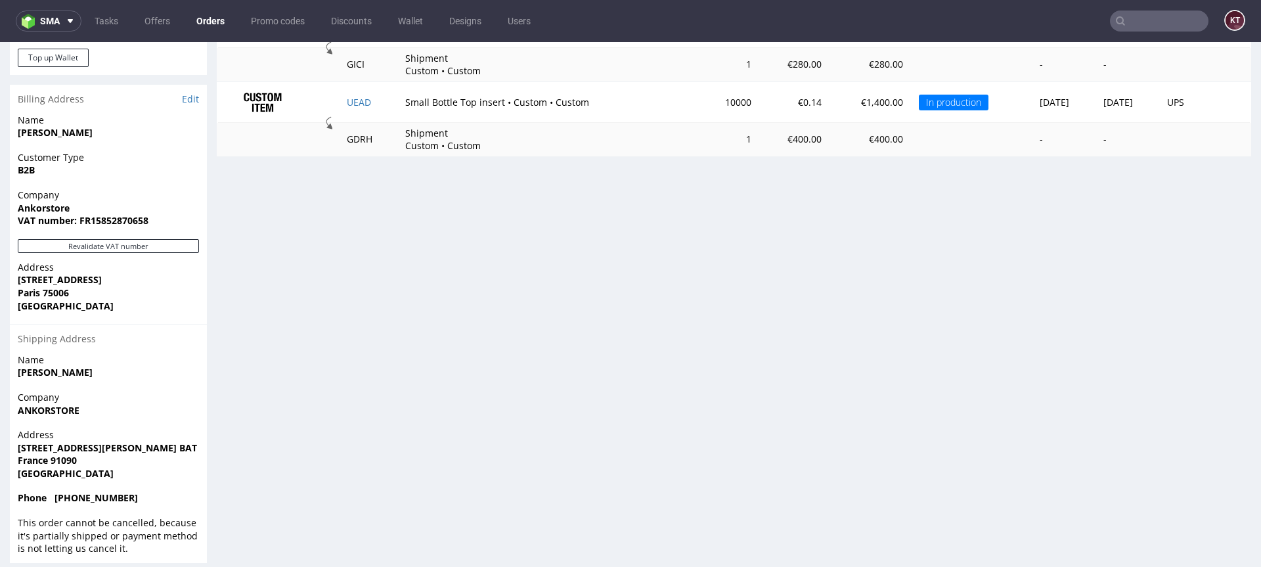
scroll to position [3, 0]
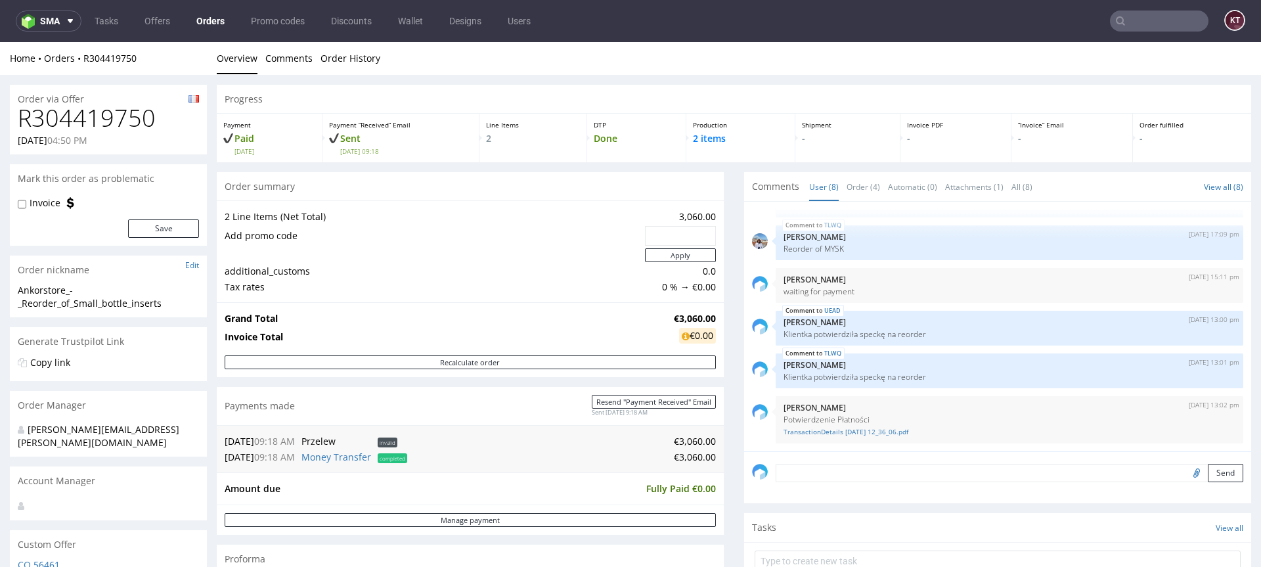
click at [343, 42] on div "Home Orders R304419750 Overview Comments Order History" at bounding box center [630, 58] width 1261 height 33
click at [352, 65] on link "Order History" at bounding box center [351, 58] width 60 height 32
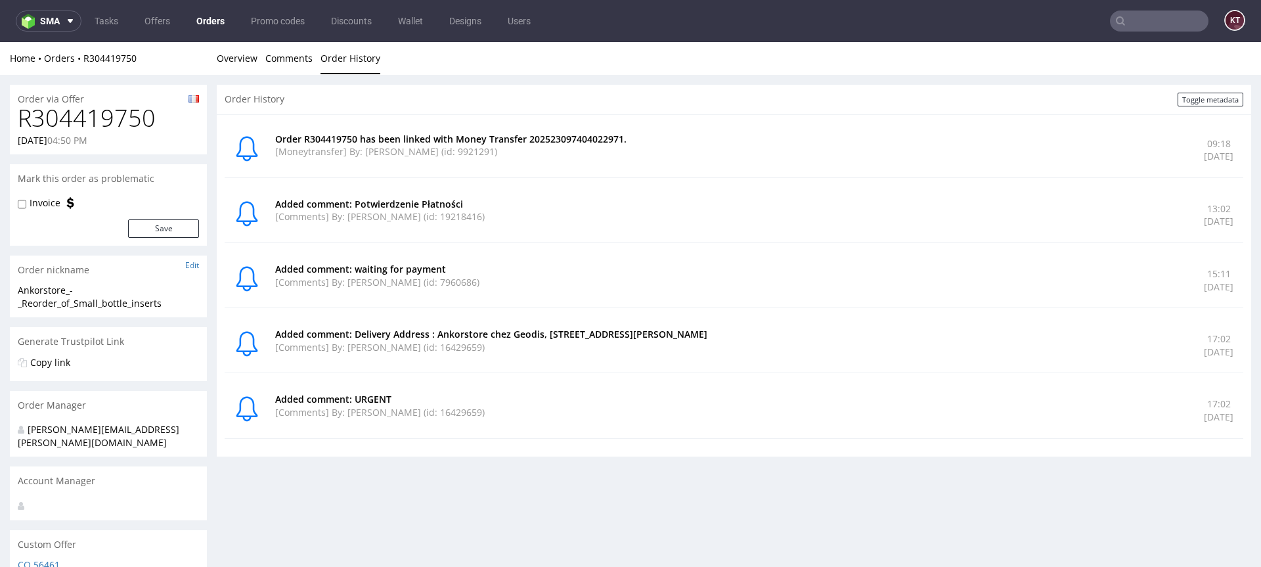
click at [799, 263] on p "Added comment: waiting for payment" at bounding box center [731, 269] width 913 height 13
click at [752, 271] on p "Added comment: waiting for payment" at bounding box center [731, 269] width 913 height 13
click at [224, 49] on link "Overview" at bounding box center [237, 58] width 41 height 32
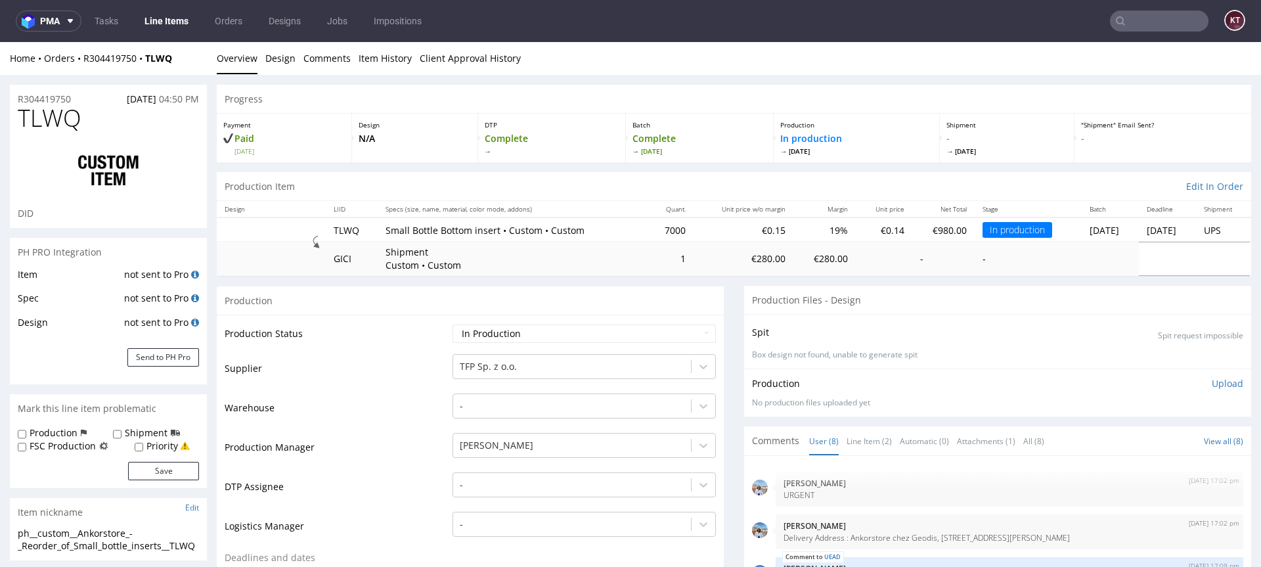
scroll to position [120, 0]
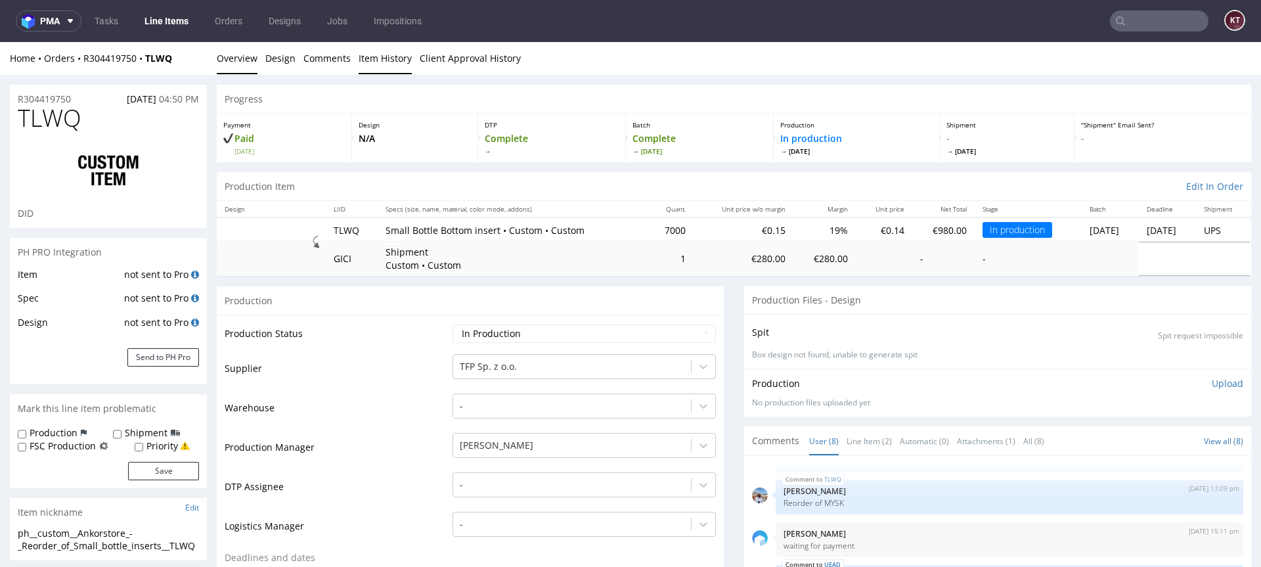
click at [380, 54] on link "Item History" at bounding box center [385, 58] width 53 height 32
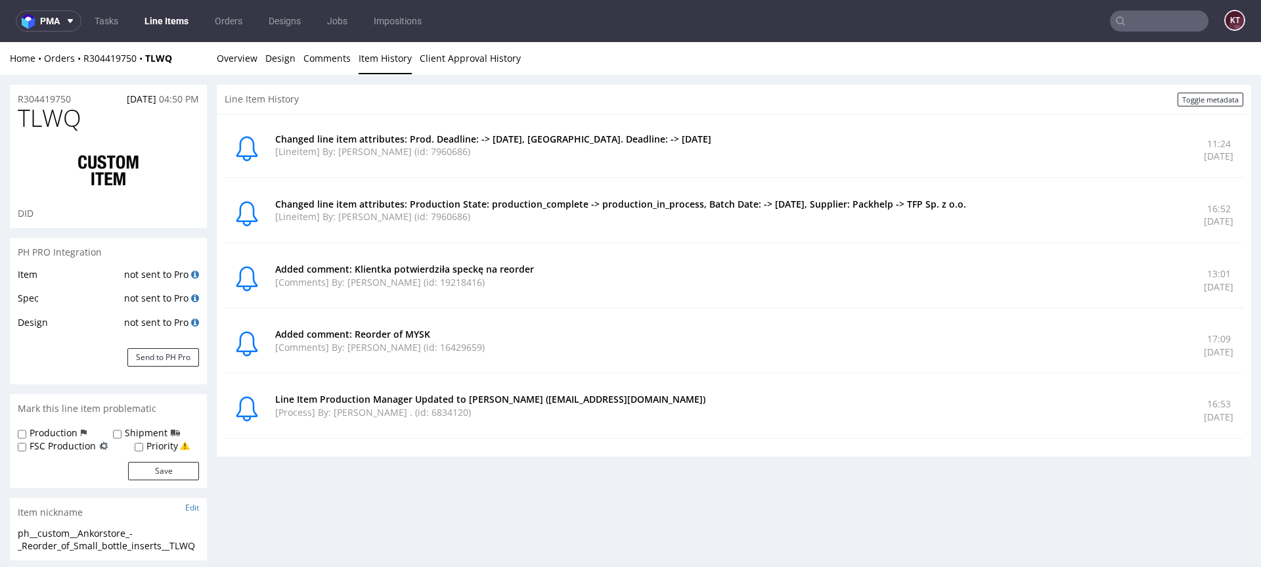
click at [556, 223] on div "Changed line item attributes: Production State: production_complete -> producti…" at bounding box center [731, 215] width 913 height 35
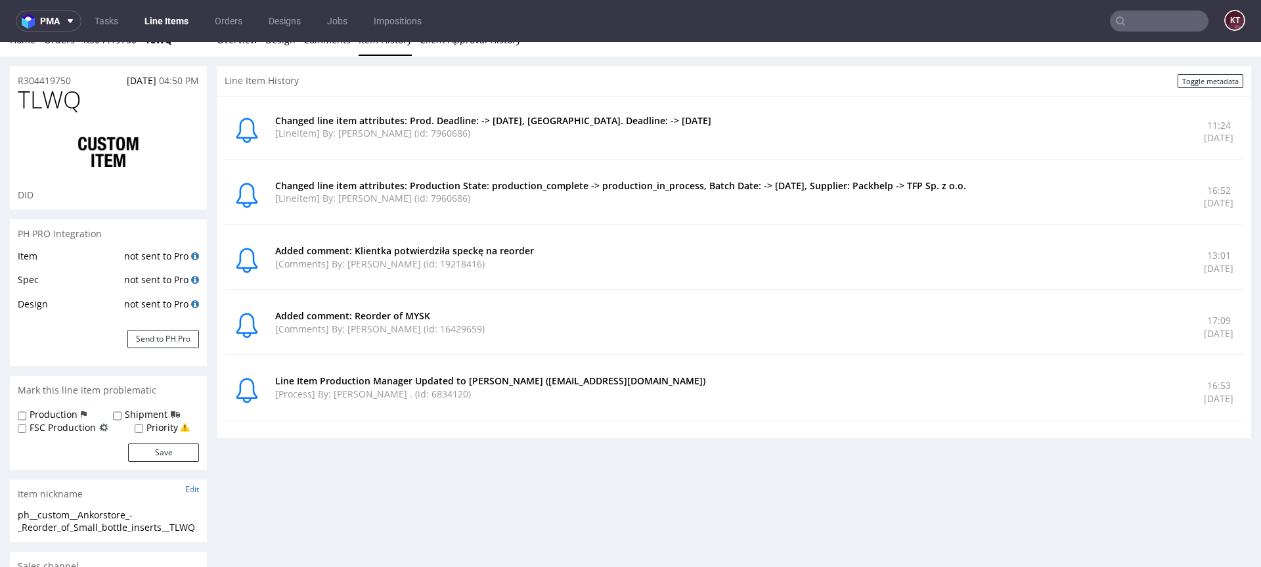
scroll to position [0, 0]
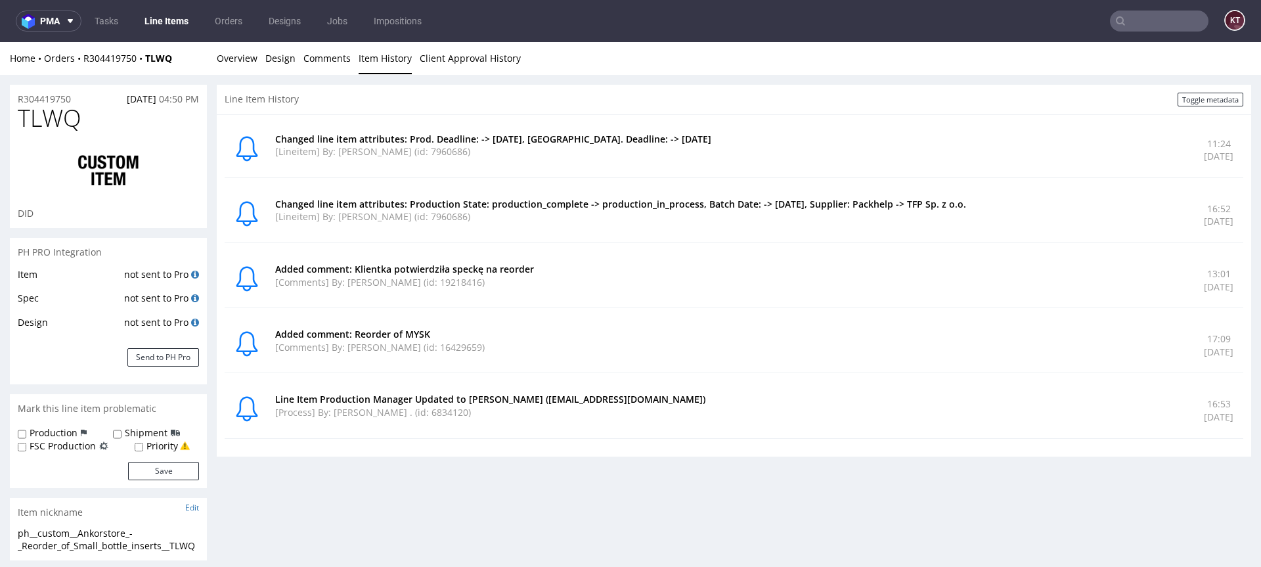
click at [453, 198] on p "Changed line item attributes: Production State: production_complete -> producti…" at bounding box center [731, 204] width 913 height 13
click at [533, 216] on p "[Lineitem] By: [PERSON_NAME] (id: 7960686)" at bounding box center [731, 216] width 913 height 13
click at [407, 223] on div "Changed line item attributes: Production State: production_complete -> producti…" at bounding box center [731, 215] width 913 height 35
click at [511, 200] on p "Changed line item attributes: Production State: production_complete -> producti…" at bounding box center [731, 204] width 913 height 13
click at [705, 228] on div "Changed line item attributes: Production State: production_complete -> producti…" at bounding box center [731, 215] width 913 height 35
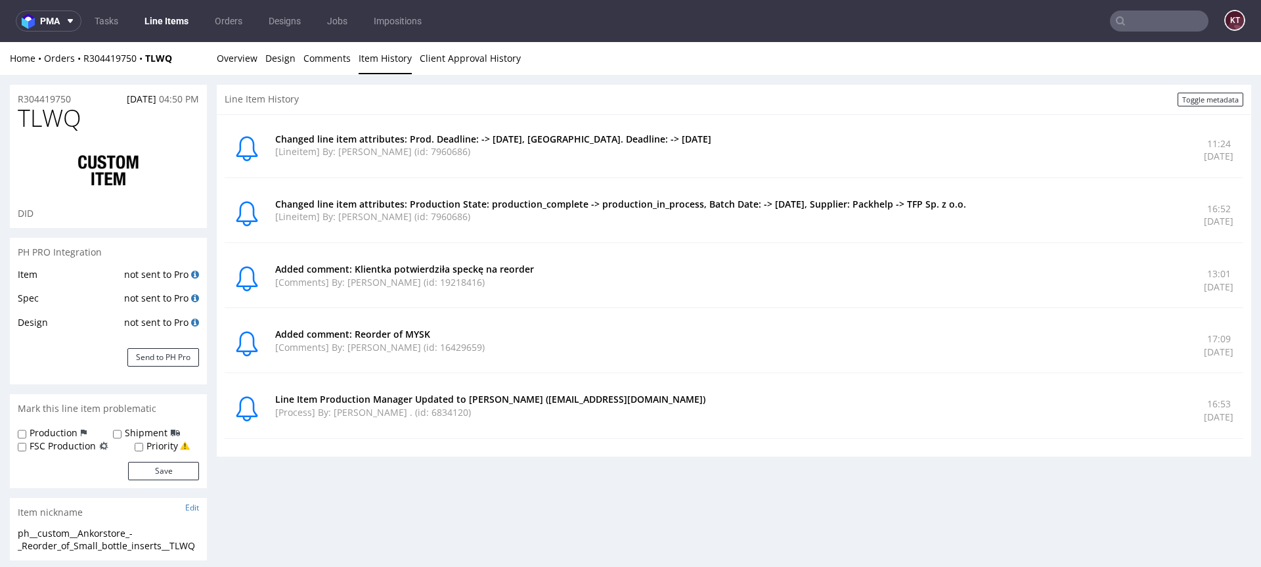
click at [780, 219] on p "[Lineitem] By: [PERSON_NAME] (id: 7960686)" at bounding box center [731, 216] width 913 height 13
click at [516, 222] on p "[Lineitem] By: [PERSON_NAME] (id: 7960686)" at bounding box center [731, 216] width 913 height 13
click at [639, 232] on div "Changed line item attributes: Production State: production_complete -> producti…" at bounding box center [731, 215] width 913 height 35
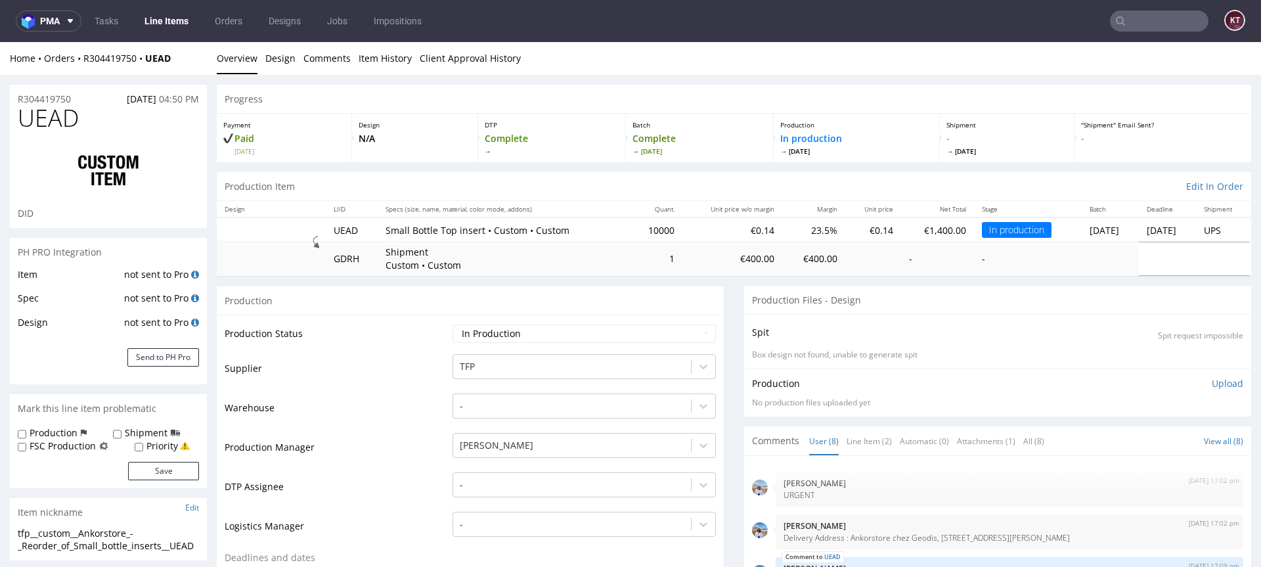
scroll to position [120, 0]
